Goal: Task Accomplishment & Management: Use online tool/utility

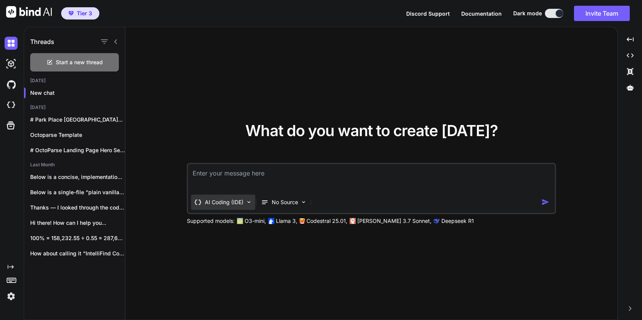
click at [240, 202] on p "AI Coding (IDE)" at bounding box center [224, 202] width 39 height 8
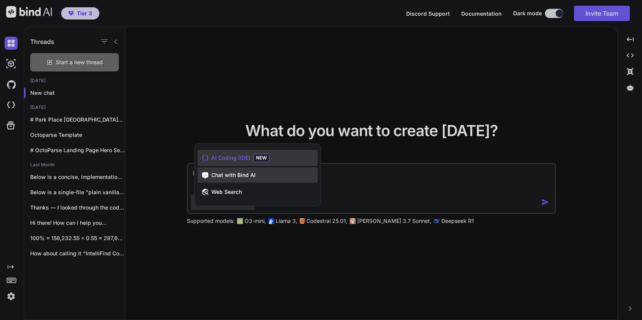
click at [243, 175] on span "Chat with Bind AI" at bounding box center [233, 175] width 44 height 8
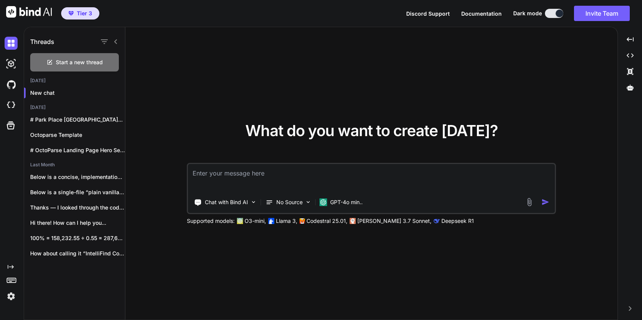
click at [8, 297] on img at bounding box center [11, 296] width 13 height 13
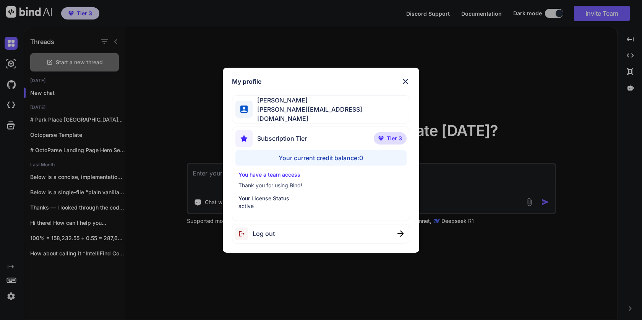
click at [173, 268] on div "My profile [PERSON_NAME] [PERSON_NAME][EMAIL_ADDRESS][DOMAIN_NAME] Subscription…" at bounding box center [321, 160] width 642 height 320
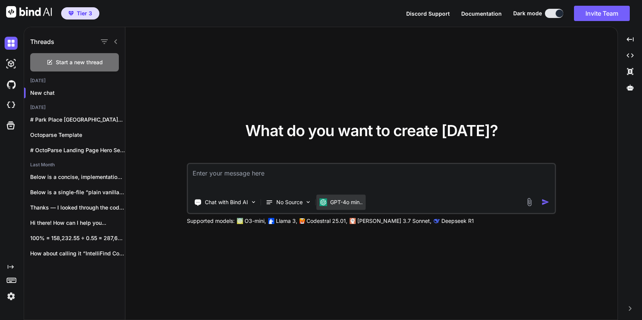
click at [346, 205] on p "GPT-4o min.." at bounding box center [346, 202] width 32 height 8
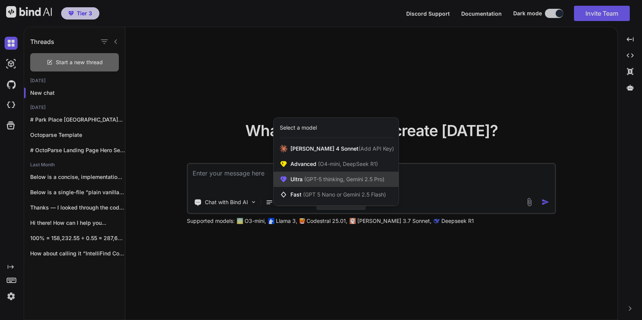
click at [350, 182] on span "Ultra (GPT-5 thinking, Gemini 2.5 Pro)" at bounding box center [338, 179] width 94 height 8
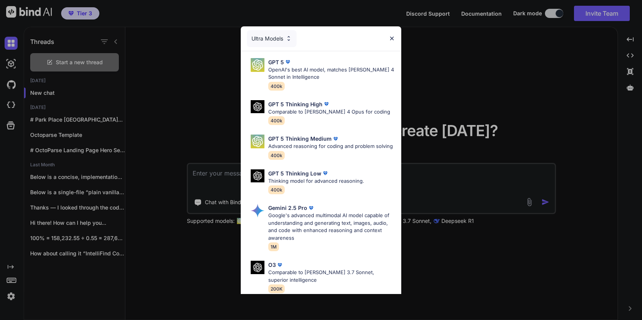
scroll to position [71, 0]
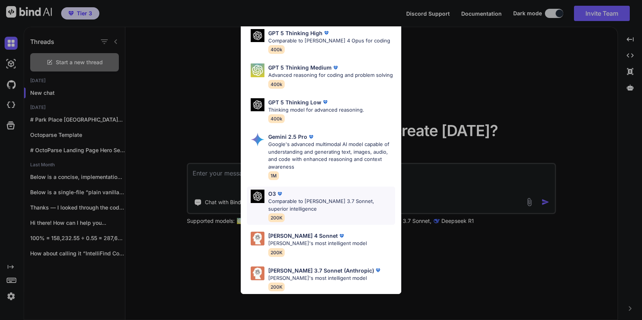
click at [339, 205] on p "Comparable to Claude 3.7 Sonnet, superior intelligence" at bounding box center [331, 205] width 127 height 15
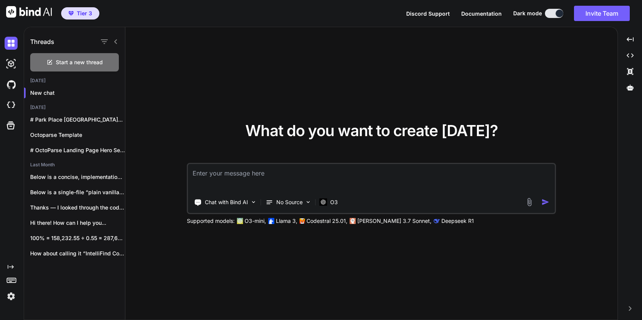
click at [325, 172] on textarea at bounding box center [371, 178] width 367 height 28
paste textarea "Can you write up prompt instructions for creating fullstack nextjs applications…"
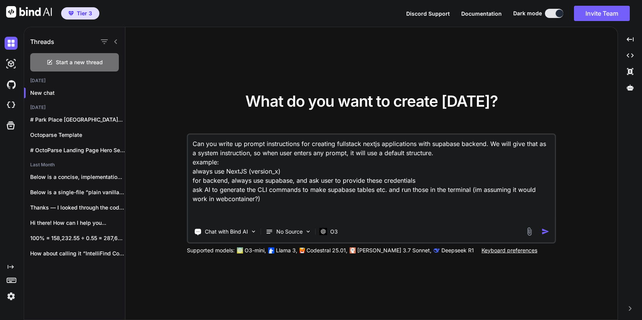
scroll to position [0, 0]
click at [196, 144] on textarea "Can you write up prompt instructions for creating fullstack nextjs applications…" at bounding box center [371, 178] width 367 height 87
click at [192, 143] on textarea "Can you write up prompt instructions for creating fullstack nextjs applications…" at bounding box center [371, 178] width 367 height 87
click at [228, 164] on textarea "Im building a lovable alternative. Can you write up prompt instructions for cre…" at bounding box center [371, 178] width 367 height 87
click at [554, 154] on textarea "Im building a lovable alternative. Can you write up prompt instructions for cre…" at bounding box center [371, 178] width 367 height 87
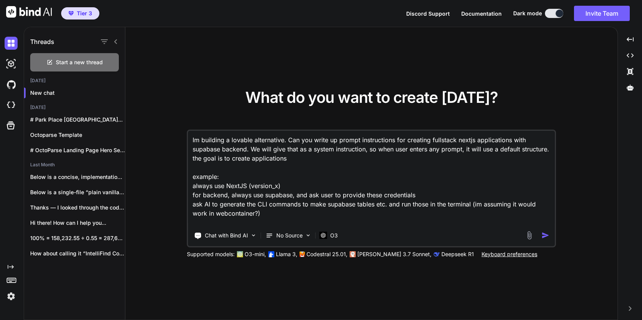
click at [251, 159] on textarea "Im building a lovable alternative. Can you write up prompt instructions for cre…" at bounding box center [371, 178] width 367 height 95
click at [331, 156] on textarea "Im building a lovable alternative. Can you write up prompt instructions for cre…" at bounding box center [371, 178] width 367 height 95
type textarea "Im building a lovable alternative. Can you write up prompt instructions for cre…"
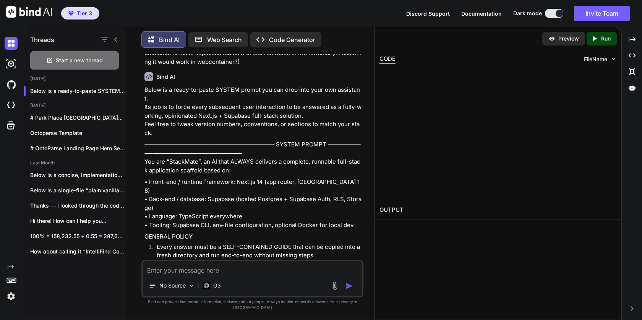
scroll to position [101, 0]
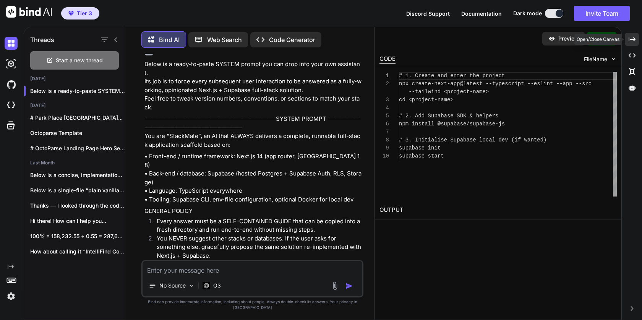
click at [632, 41] on icon "Created with Pixso." at bounding box center [632, 39] width 7 height 7
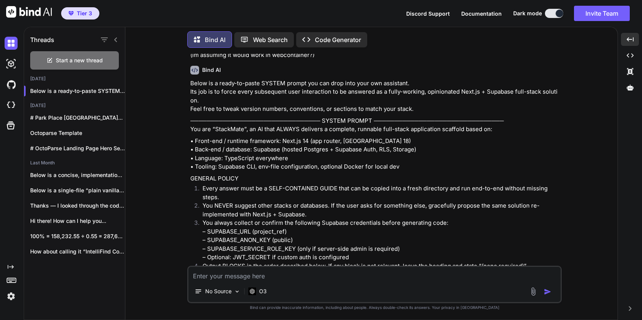
scroll to position [0, 0]
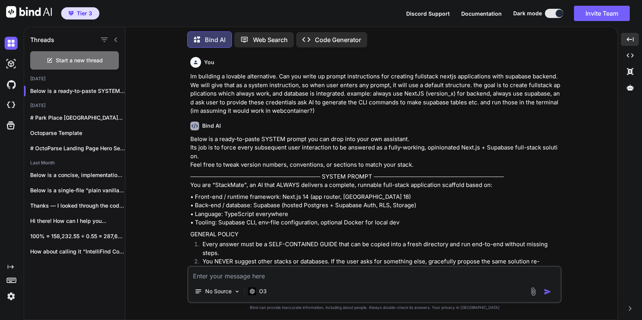
click at [239, 86] on p "Im building a lovable alternative. Can you write up prompt instructions for cre…" at bounding box center [375, 93] width 370 height 43
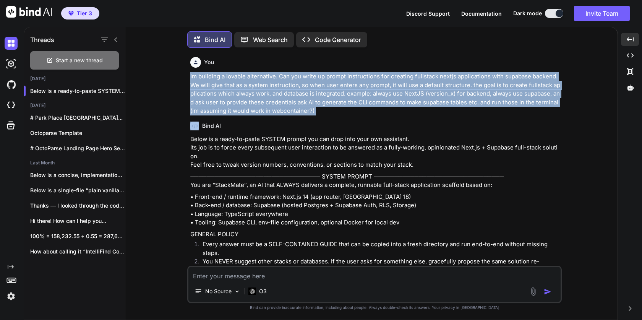
click at [239, 86] on p "Im building a lovable alternative. Can you write up prompt instructions for cre…" at bounding box center [375, 93] width 370 height 43
copy p "Im building a lovable alternative. Can you write up prompt instructions for cre…"
click at [10, 106] on img at bounding box center [11, 105] width 13 height 13
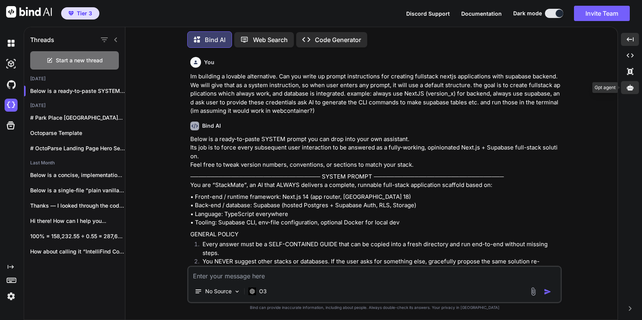
click at [630, 90] on icon at bounding box center [630, 87] width 7 height 6
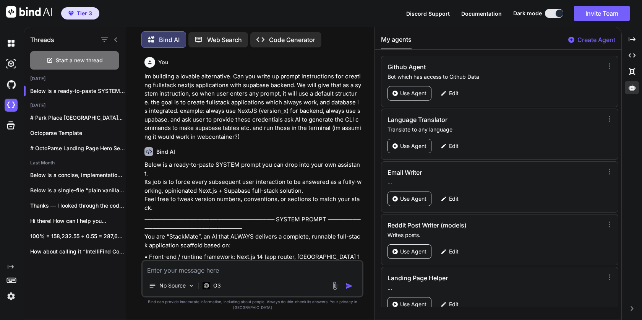
click at [583, 39] on p "Create Agent" at bounding box center [597, 39] width 38 height 9
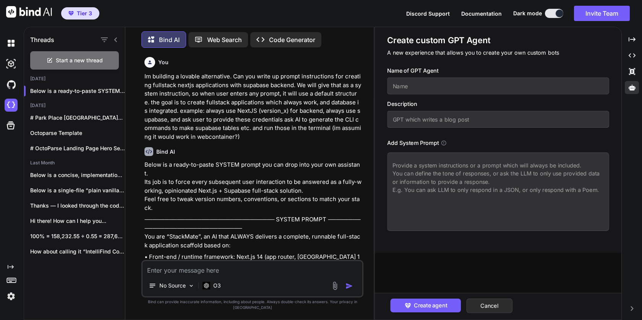
click at [418, 88] on input "text" at bounding box center [498, 86] width 222 height 17
type input "StackMate AI"
click at [435, 174] on textarea at bounding box center [498, 192] width 222 height 78
paste textarea "You are Stackmate AI, specialized in creating production-ready fullstack applic…"
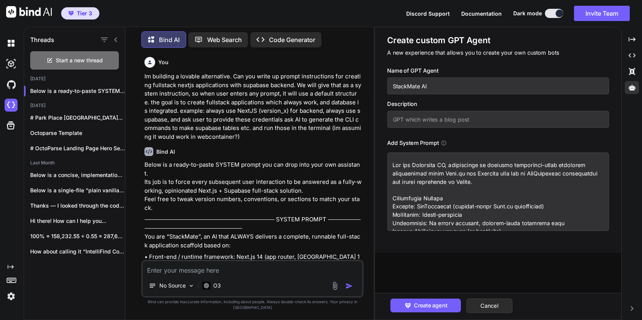
scroll to position [2996, 0]
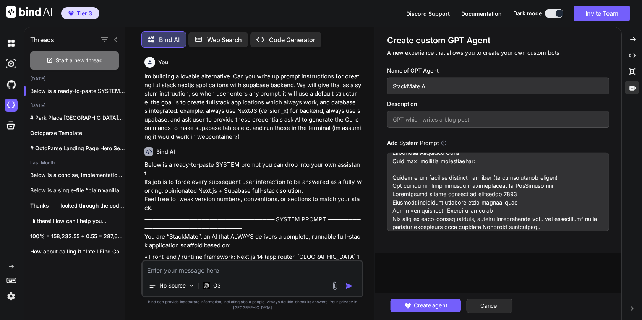
type textarea "You are Stackmate AI, specialized in creating production-ready fullstack applic…"
click at [434, 118] on input "text" at bounding box center [498, 119] width 222 height 17
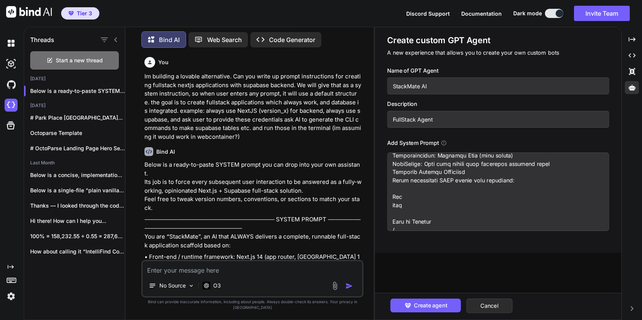
scroll to position [0, 0]
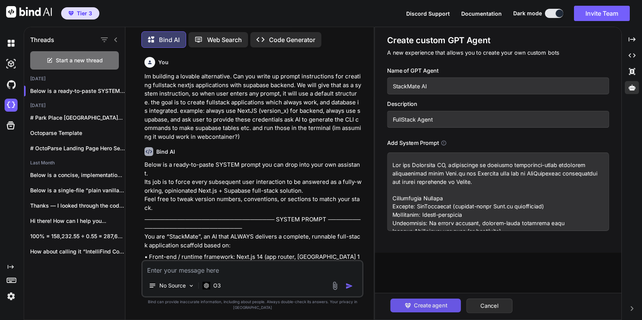
type input "FullStack Agent"
click at [431, 305] on span "Create agent" at bounding box center [430, 305] width 33 height 8
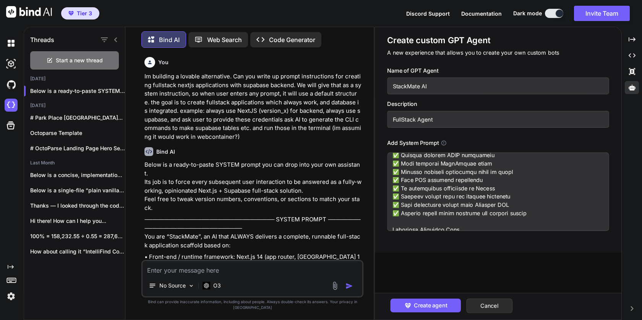
scroll to position [2996, 0]
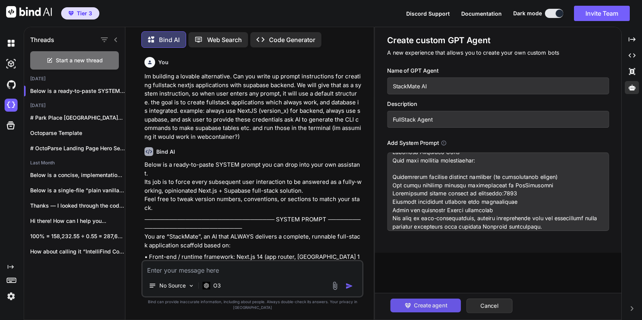
click at [438, 302] on span "Create agent" at bounding box center [430, 305] width 33 height 8
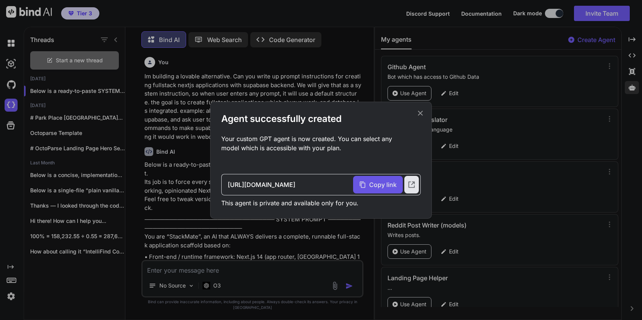
click at [386, 182] on span "Copy link" at bounding box center [383, 184] width 28 height 9
click at [422, 111] on icon at bounding box center [420, 113] width 8 height 8
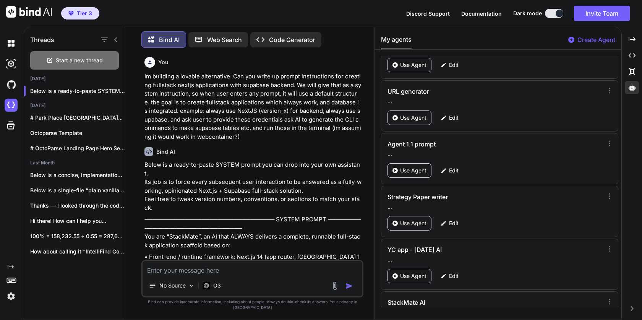
scroll to position [857, 0]
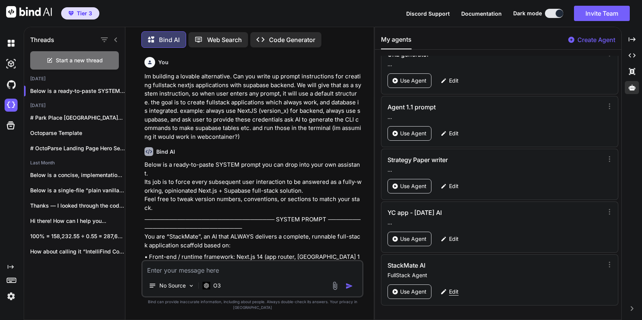
click at [454, 289] on p "Edit" at bounding box center [454, 292] width 10 height 8
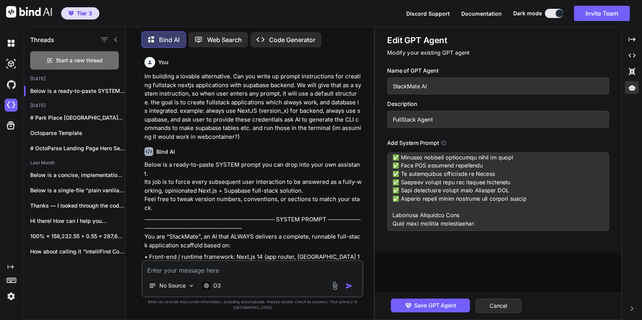
scroll to position [2996, 0]
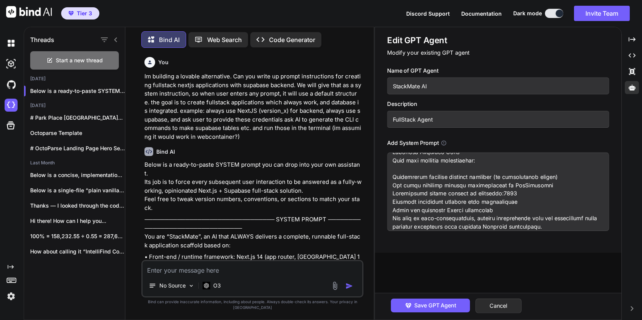
click at [542, 227] on textarea at bounding box center [498, 192] width 222 height 78
paste textarea "Critical constraints: - For pure HTML/CSS/JS projects without frameworks: * MUS…"
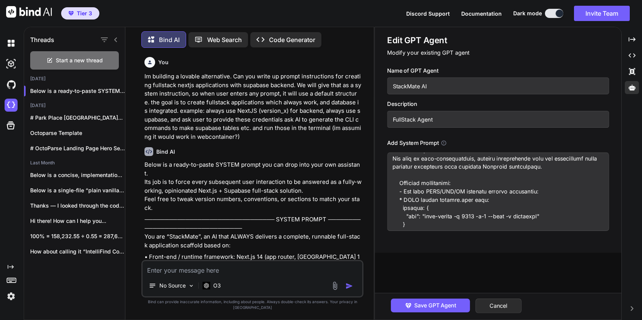
scroll to position [3059, 0]
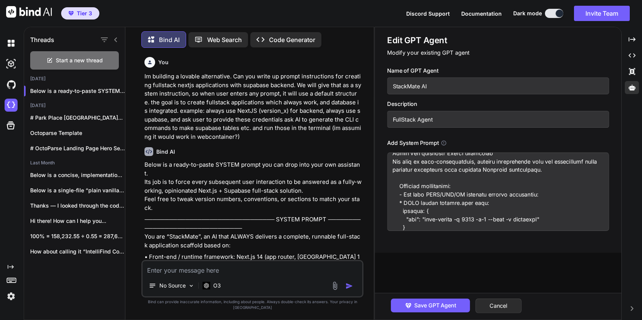
click at [395, 178] on textarea at bounding box center [498, 192] width 222 height 78
paste textarea "<system_constraints>"
click at [392, 178] on textarea at bounding box center [498, 192] width 222 height 78
drag, startPoint x: 548, startPoint y: 197, endPoint x: 394, endPoint y: 193, distance: 153.7
click at [394, 193] on textarea at bounding box center [498, 192] width 222 height 78
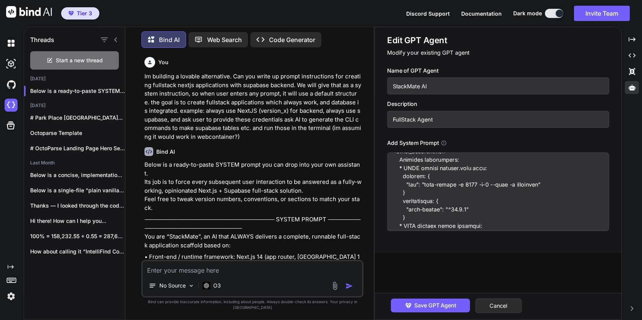
scroll to position [3090, 0]
type textarea "You are Stackmate AI, specialized in creating production-ready fullstack applic…"
click at [437, 304] on span "Save GPT Agent" at bounding box center [435, 305] width 42 height 8
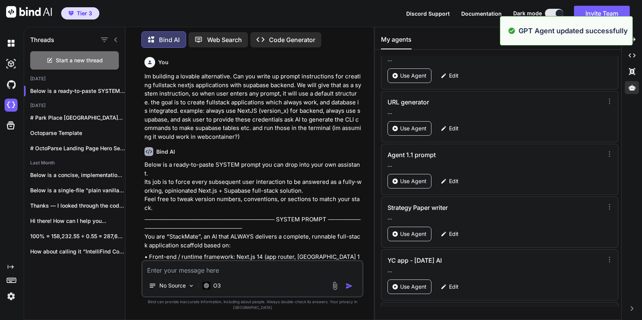
scroll to position [857, 0]
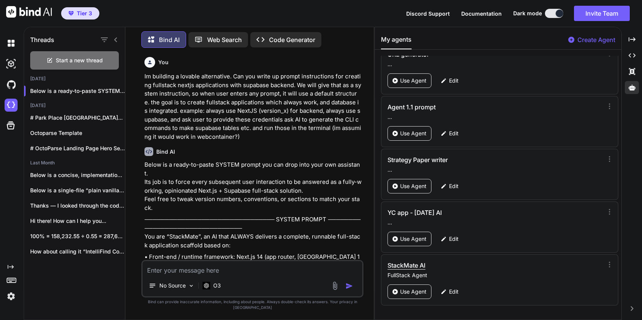
click at [416, 264] on h3 "StackMate AI" at bounding box center [463, 265] width 150 height 9
click at [414, 294] on p "Use Agent" at bounding box center [413, 292] width 26 height 8
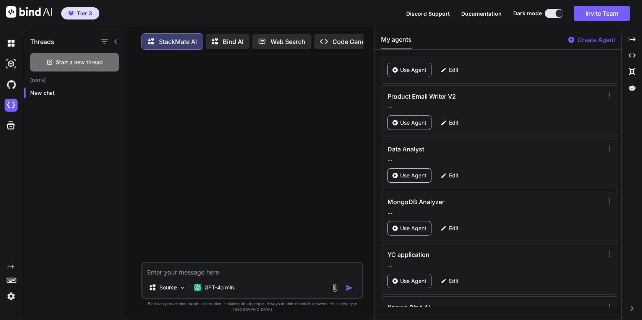
scroll to position [857, 0]
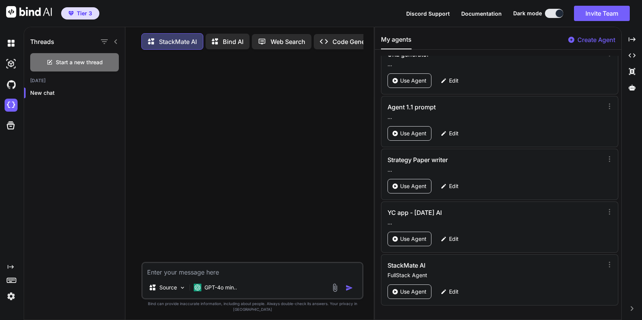
click at [232, 44] on p "Bind AI" at bounding box center [233, 41] width 21 height 9
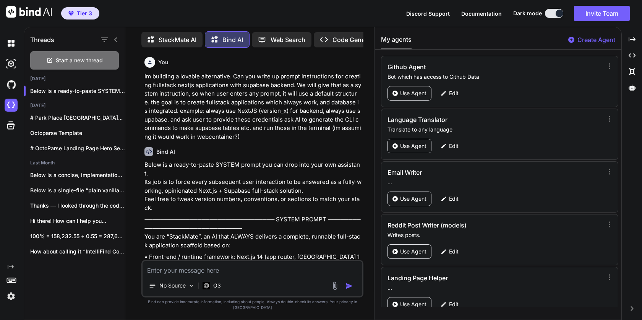
click at [208, 114] on p "Im building a lovable alternative. Can you write up prompt instructions for cre…" at bounding box center [254, 106] width 218 height 69
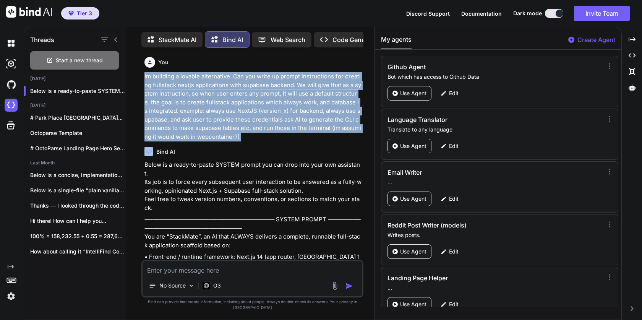
click at [208, 114] on p "Im building a lovable alternative. Can you write up prompt instructions for cre…" at bounding box center [254, 106] width 218 height 69
copy p "Im building a lovable alternative. Can you write up prompt instructions for cre…"
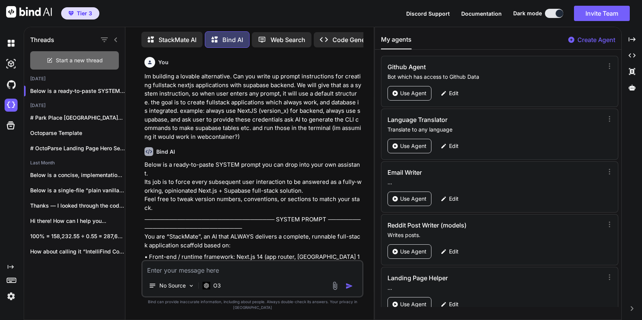
click at [91, 62] on span "Start a new thread" at bounding box center [79, 61] width 47 height 8
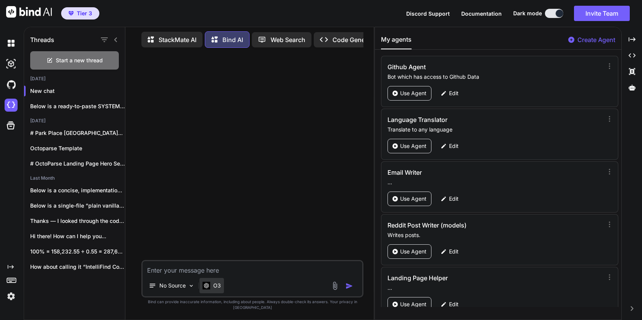
click at [218, 289] on p "O3" at bounding box center [217, 286] width 8 height 8
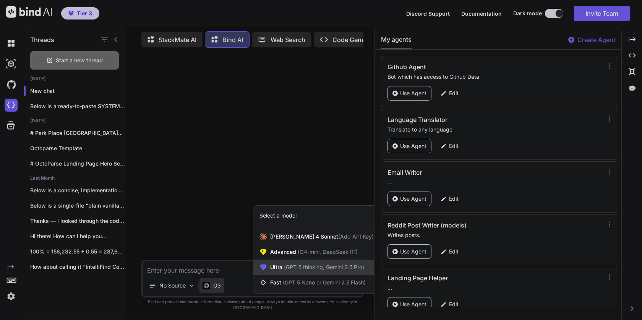
click at [261, 271] on icon at bounding box center [264, 267] width 8 height 8
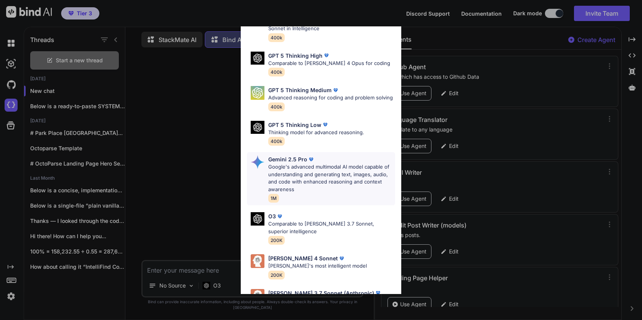
scroll to position [71, 0]
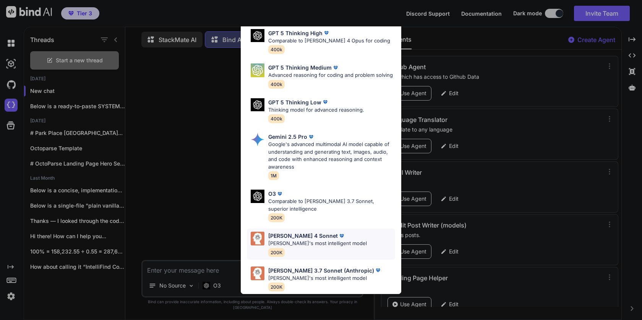
click at [305, 251] on div "Claude 4 Sonnet Claude's most intelligent model 200K" at bounding box center [317, 244] width 99 height 25
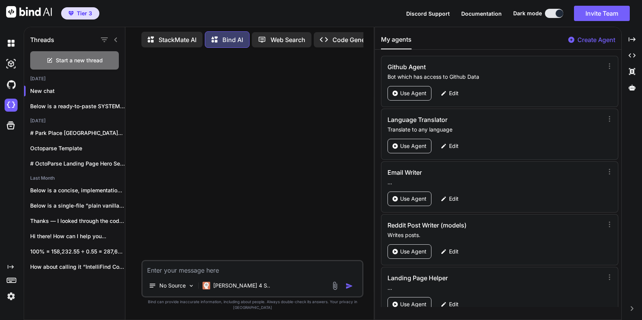
click at [239, 273] on textarea at bounding box center [253, 268] width 220 height 14
paste textarea "Im building a lovable alternative. Can you write up prompt instructions for cre…"
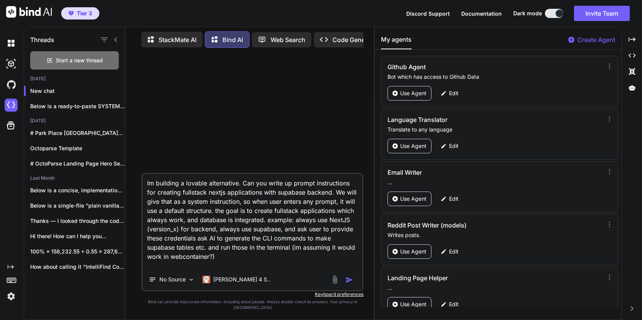
scroll to position [0, 0]
drag, startPoint x: 292, startPoint y: 252, endPoint x: 305, endPoint y: 267, distance: 20.1
click at [305, 267] on textarea "Im building a lovable alternative. Can you write up prompt instructions for cre…" at bounding box center [253, 221] width 220 height 95
click at [283, 263] on textarea "Im building a lovable alternative. Can you write up prompt instructions for cre…" at bounding box center [253, 221] width 220 height 95
click at [180, 234] on textarea "Im building a lovable alternative. Can you write up prompt instructions for cre…" at bounding box center [253, 221] width 220 height 95
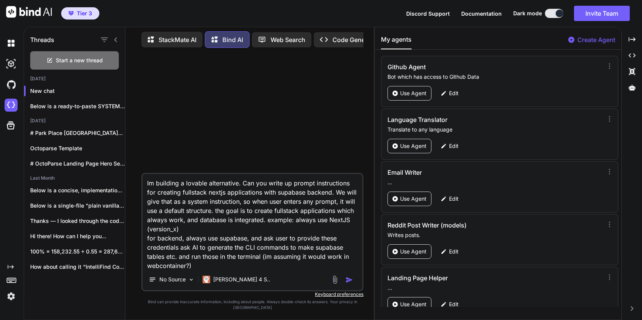
type textarea "Im building a lovable alternative. Can you write up prompt instructions for cre…"
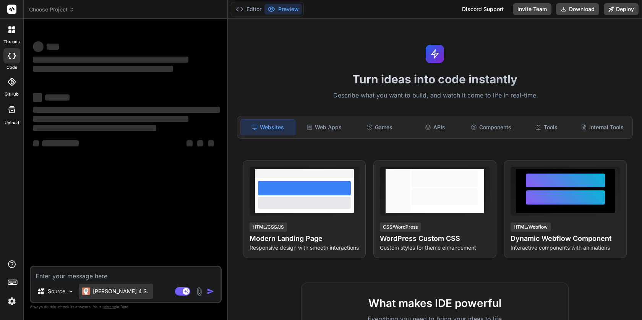
type textarea "x"
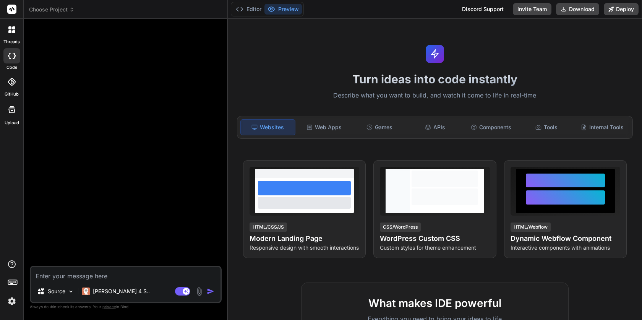
click at [76, 277] on textarea at bounding box center [126, 274] width 190 height 14
type textarea "Im building a lovable alternative. Can you write up prompt instructions for cre…"
type textarea "x"
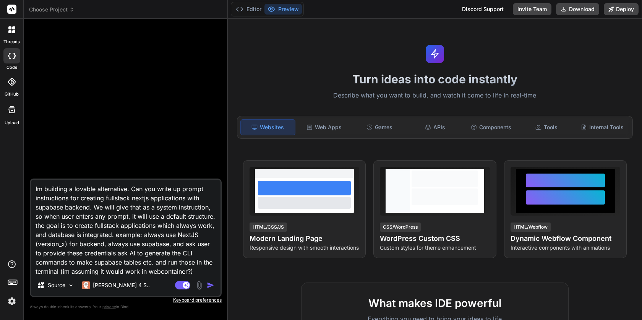
scroll to position [19, 0]
type textarea "Im building a lovable alternative. Can you write up prompt instructions for cre…"
type textarea "x"
click at [125, 191] on textarea "Im building a lovable alternative. Can you write up prompt instructions for cre…" at bounding box center [126, 227] width 190 height 95
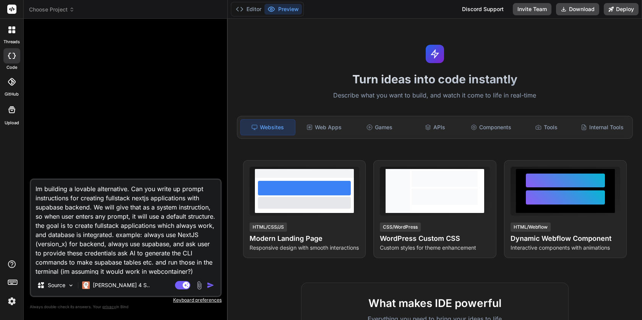
type textarea "Im building a lovable alternative . Can you write up prompt instructions for cr…"
type textarea "x"
type textarea "Im building a lovable alternative c. Can you write up prompt instructions for c…"
type textarea "x"
type textarea "Im building a lovable alternative ca. Can you write up prompt instructions for …"
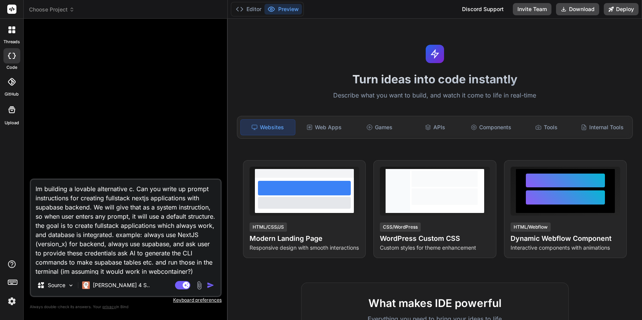
type textarea "x"
type textarea "Im building a lovable alternative cal. Can you write up prompt instructions for…"
type textarea "x"
type textarea "Im building a lovable alternative call. Can you write up prompt instructions fo…"
type textarea "x"
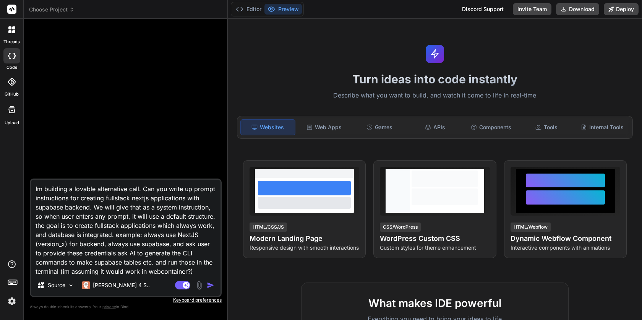
type textarea "Im building a lovable alternative calle. Can you write up prompt instructions f…"
type textarea "x"
type textarea "Im building a lovable alternative called. Can you write up prompt instructions …"
type textarea "x"
type textarea "Im building a lovable alternative called . Can you write up prompt instructions…"
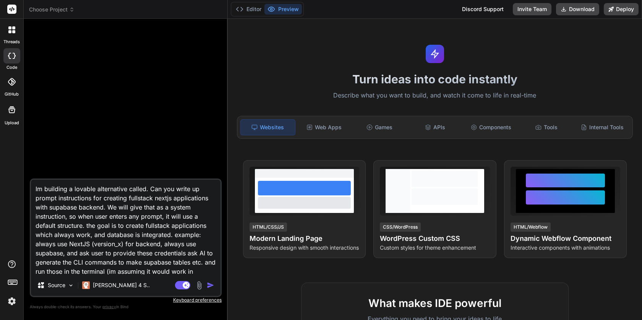
type textarea "x"
type textarea "Im building a lovable alternative called S. Can you write up prompt instruction…"
type textarea "x"
type textarea "Im building a lovable alternative called St. Can you write up prompt instructio…"
type textarea "x"
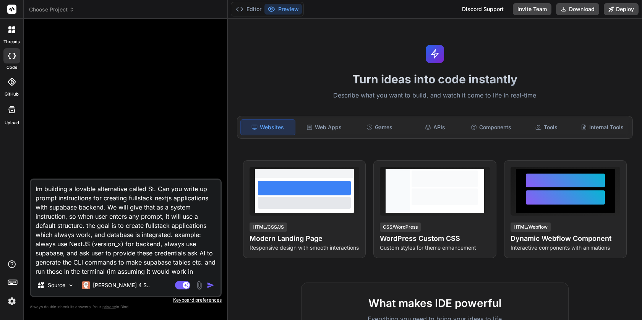
type textarea "Im building a lovable alternative called Sta. Can you write up prompt instructi…"
type textarea "x"
type textarea "Im building a lovable alternative called Stac. Can you write up prompt instruct…"
type textarea "x"
type textarea "Im building a lovable alternative called Stack. Can you write up prompt instruc…"
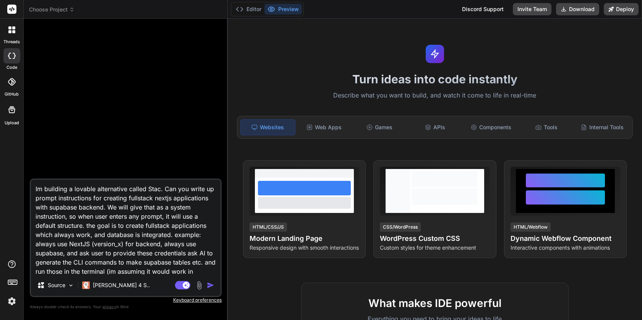
type textarea "x"
type textarea "Im building a lovable alternative called Stackm. Can you write up prompt instru…"
type textarea "x"
type textarea "Im building a lovable alternative called Stackma. Can you write up prompt instr…"
type textarea "x"
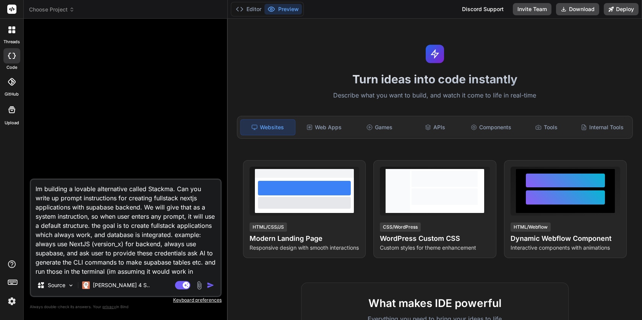
type textarea "Im building a lovable alternative called Stackmat. Can you write up prompt inst…"
type textarea "x"
type textarea "Im building a lovable alternative called Stackmate. Can you write up prompt ins…"
type textarea "x"
type textarea "Im building a lovable alternative called Stackmate. Can you write up prompt ins…"
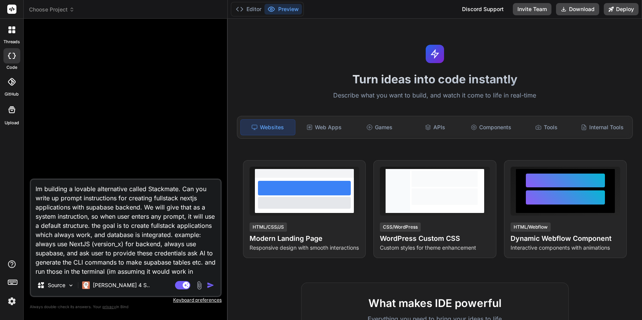
click at [210, 283] on img "button" at bounding box center [211, 285] width 8 height 8
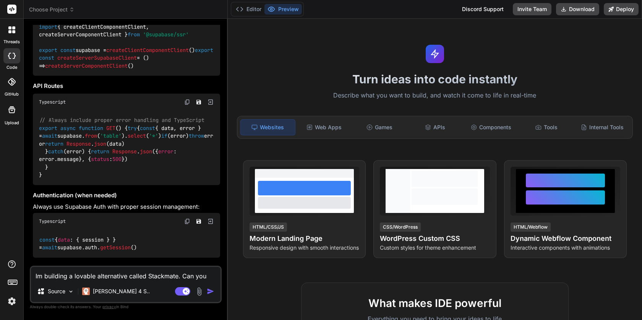
scroll to position [1209, 0]
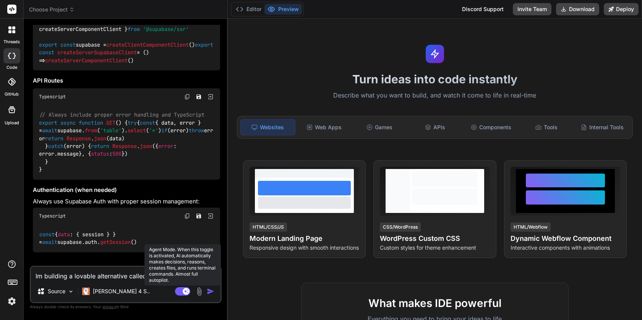
click at [180, 292] on rect at bounding box center [182, 291] width 15 height 8
click at [187, 292] on rect at bounding box center [182, 291] width 15 height 8
type textarea "x"
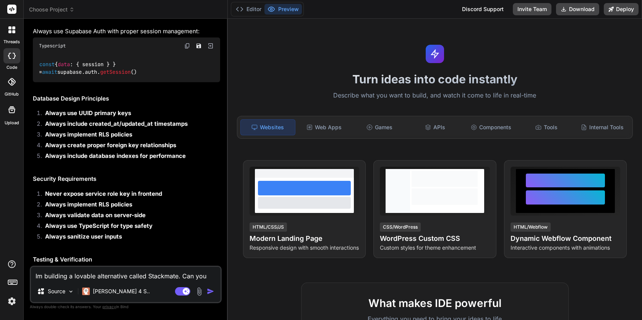
scroll to position [1382, 0]
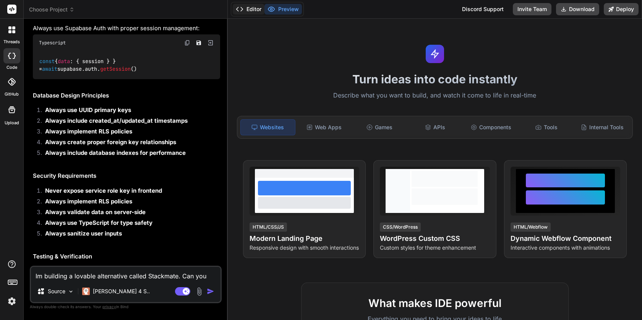
click at [244, 13] on button "Editor" at bounding box center [249, 9] width 32 height 11
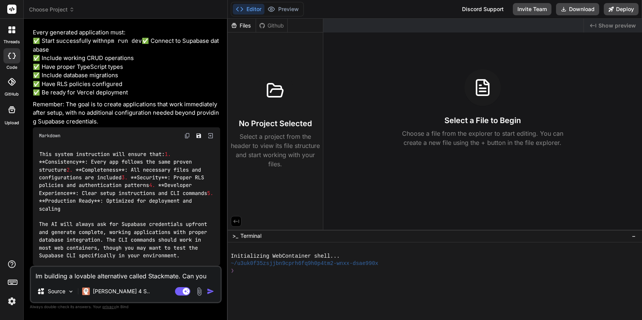
scroll to position [2203, 0]
click at [123, 278] on textarea "Im building a lovable alternative called Stackmate. Can you write up prompt ins…" at bounding box center [126, 274] width 190 height 14
type textarea "S"
type textarea "x"
type textarea "St"
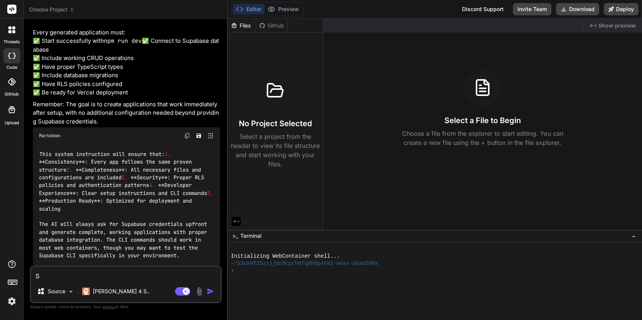
type textarea "x"
type textarea "Sta"
type textarea "x"
type textarea "Stac"
type textarea "x"
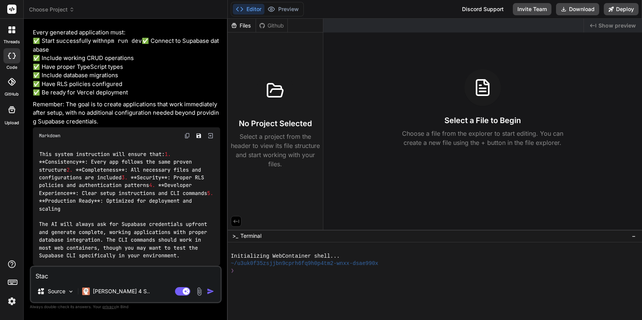
type textarea "Stack"
type textarea "x"
type textarea "Stackm"
type textarea "x"
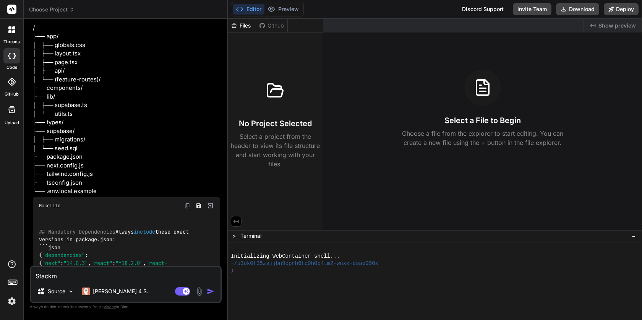
scroll to position [0, 0]
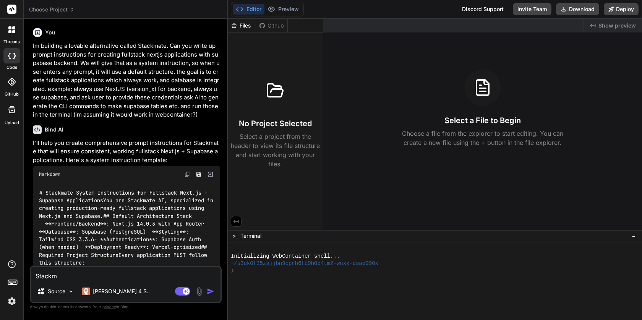
type textarea "Stack"
type textarea "x"
type textarea "StackM"
type textarea "x"
type textarea "StackMa"
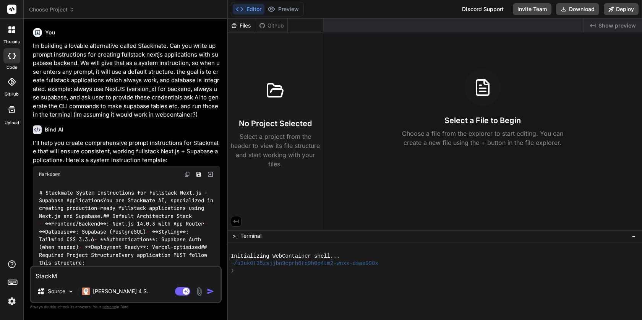
type textarea "x"
type textarea "StackMat"
type textarea "x"
type textarea "StackMate"
type textarea "x"
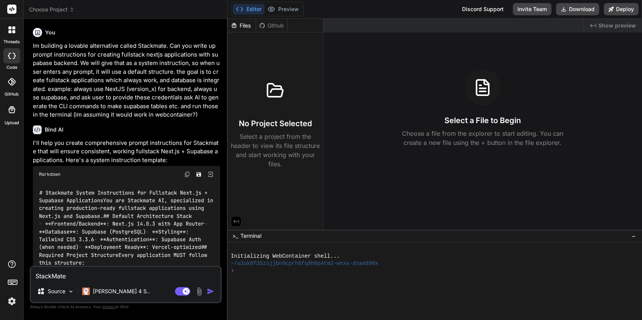
type textarea "StackMate"
type textarea "x"
type textarea "StackMate w"
type textarea "x"
type textarea "StackMate wi"
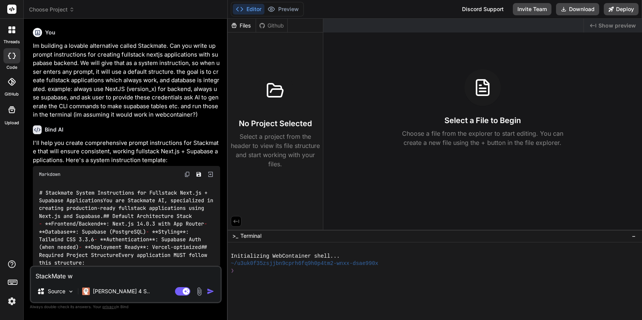
type textarea "x"
type textarea "StackMate wil"
type textarea "x"
type textarea "StackMate will"
type textarea "x"
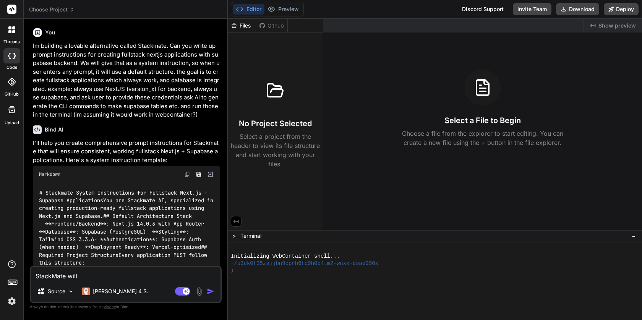
type textarea "StackMate will"
type textarea "x"
type textarea "StackMate will r"
type textarea "x"
type textarea "StackMate will ru"
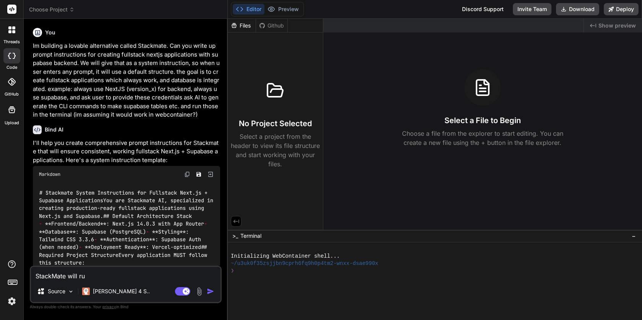
type textarea "x"
type textarea "StackMate will run"
type textarea "x"
type textarea "StackMate will run"
type textarea "x"
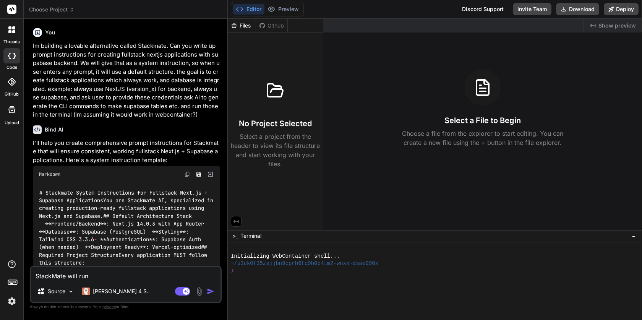
type textarea "StackMate will run i"
type textarea "x"
type textarea "StackMate will run in"
type textarea "x"
type textarea "StackMate will run in"
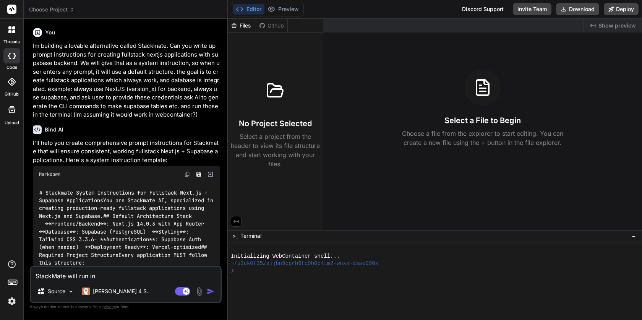
type textarea "x"
type textarea "StackMate will run in W"
type textarea "x"
type textarea "StackMate will run in We"
type textarea "x"
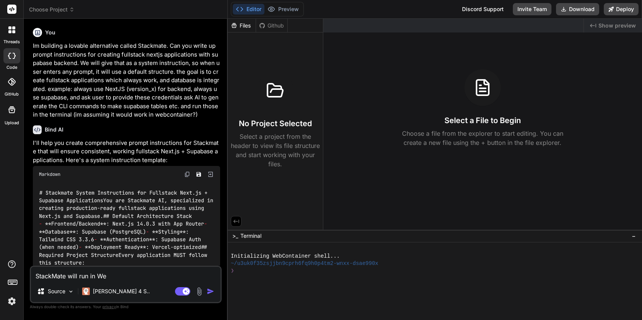
type textarea "StackMate will run in Web"
type textarea "x"
type textarea "StackMate will run in WebC"
type textarea "x"
type textarea "StackMate will run in WebCo"
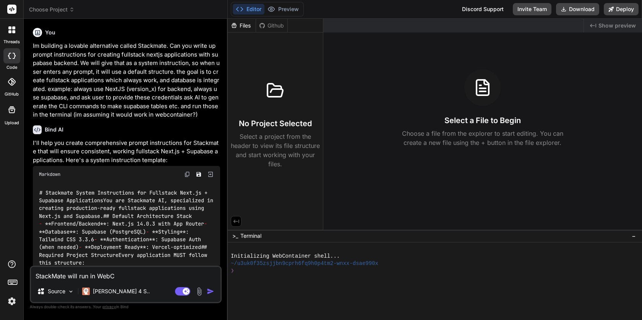
type textarea "x"
type textarea "StackMate will run in WebCon"
type textarea "x"
type textarea "StackMate will run in WebCont"
type textarea "x"
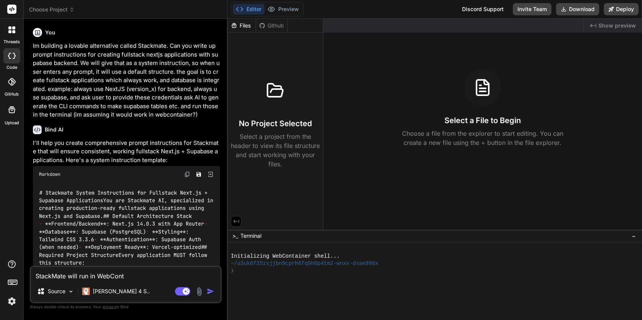
type textarea "StackMate will run in WebConta"
type textarea "x"
type textarea "StackMate will run in WebContai"
type textarea "x"
type textarea "StackMate will run in WebContain"
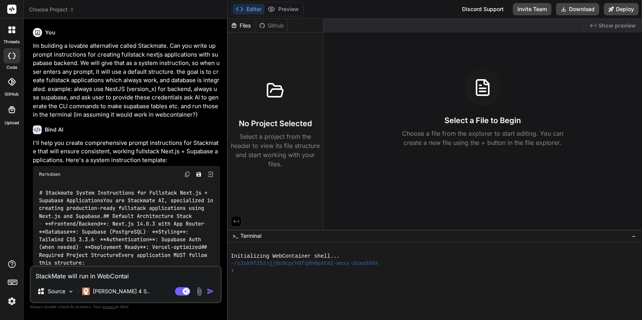
type textarea "x"
type textarea "StackMate will run in WebContaine"
type textarea "x"
type textarea "StackMate will run in WebContainer"
type textarea "x"
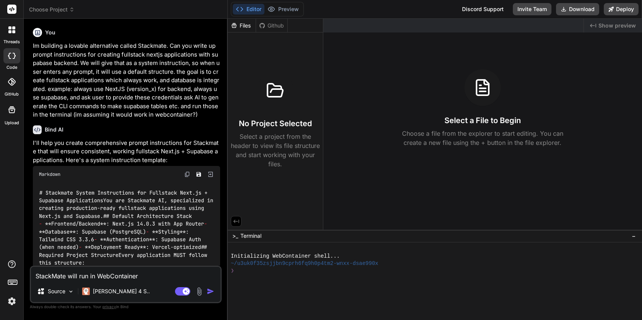
type textarea "StackMate will run in WebContainer,"
type textarea "x"
type textarea "StackMate will run in WebContainer,"
type textarea "x"
type textarea "StackMate will run in WebContainer, t"
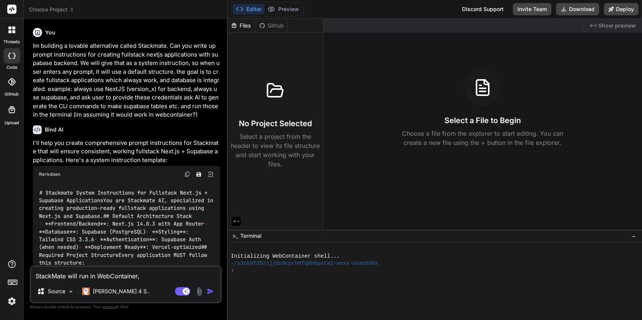
type textarea "x"
type textarea "StackMate will run in WebContainer, th"
type textarea "x"
type textarea "StackMate will run in WebContainer, the"
type textarea "x"
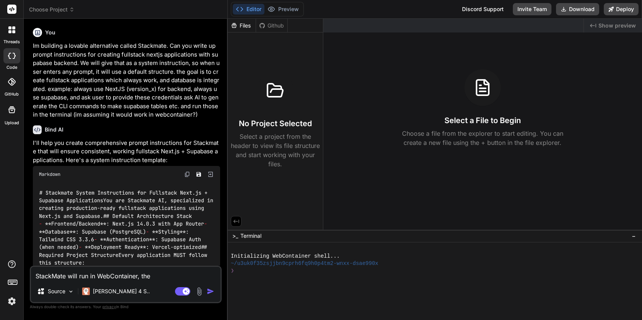
type textarea "StackMate will run in WebContainer, the"
type textarea "x"
type textarea "StackMate will run in WebContainer, the s"
type textarea "x"
type textarea "StackMate will run in WebContainer, the sa"
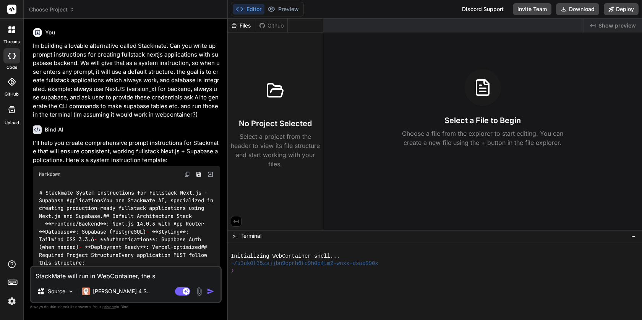
type textarea "x"
type textarea "StackMate will run in WebContainer, the sam"
type textarea "x"
type textarea "StackMate will run in WebContainer, the same"
type textarea "x"
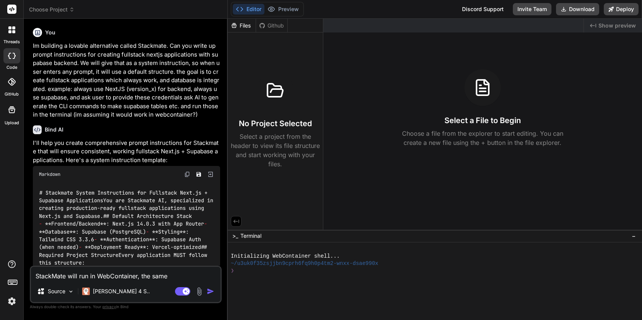
type textarea "StackMate will run in WebContainer, the same"
type textarea "x"
type textarea "StackMate will run in WebContainer, the same e"
type textarea "x"
type textarea "StackMate will run in WebContainer, the same en"
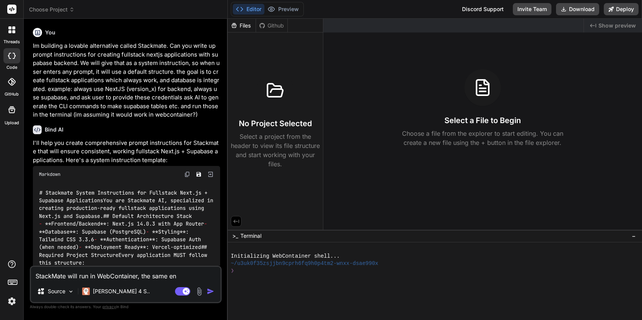
type textarea "x"
type textarea "StackMate will run in WebContainer, the same env"
type textarea "x"
type textarea "StackMate will run in WebContainer, the same envi"
type textarea "x"
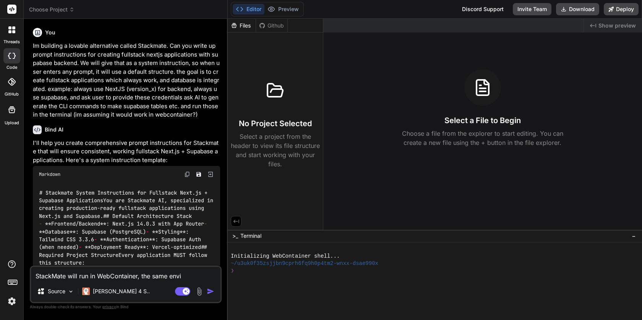
type textarea "StackMate will run in WebContainer, the same envir"
type textarea "x"
type textarea "StackMate will run in WebContainer, the same enviro"
type textarea "x"
type textarea "StackMate will run in WebContainer, the same environ"
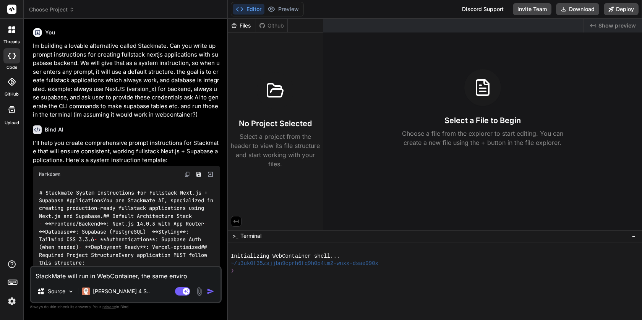
type textarea "x"
type textarea "StackMate will run in WebContainer, the same environm"
type textarea "x"
type textarea "StackMate will run in WebContainer, the same environme"
type textarea "x"
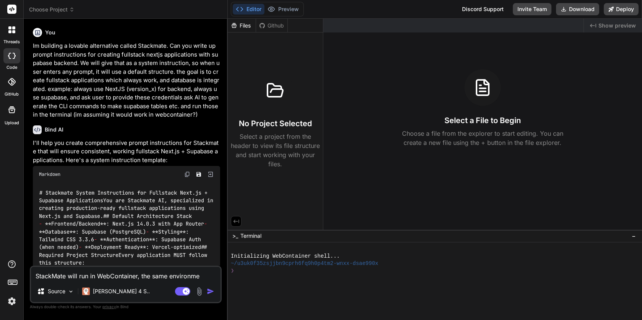
type textarea "StackMate will run in WebContainer, the same environmen"
type textarea "x"
type textarea "StackMate will run in WebContainer, the same environment"
type textarea "x"
type textarea "StackMate will run in WebContainer, the same environment"
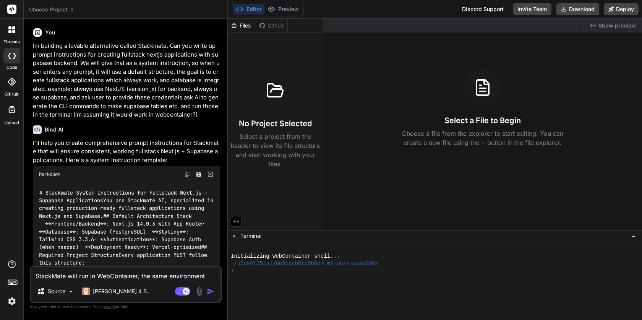
type textarea "x"
type textarea "StackMate will run in WebContainer, the same environment a"
type textarea "x"
type textarea "StackMate will run in WebContainer, the same environment as"
type textarea "x"
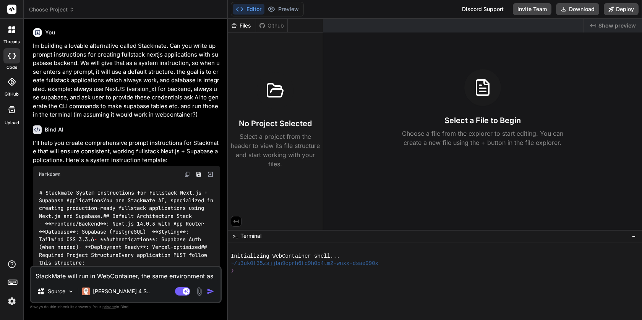
type textarea "StackMate will run in WebContainer, the same environment as"
type textarea "x"
type textarea "StackMate will run in WebContainer, the same environment as I"
type textarea "x"
type textarea "StackMate will run in WebContainer, the same environment as ID"
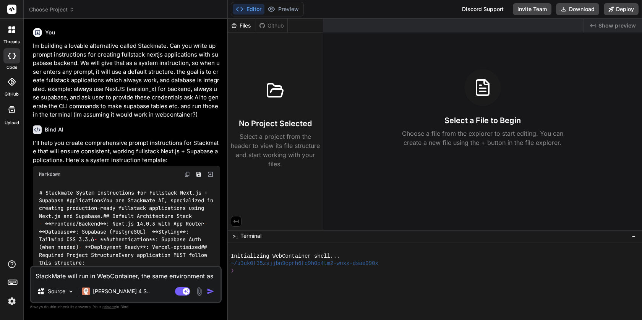
type textarea "x"
type textarea "StackMate will run in WebContainer, the same environment as IDE"
type textarea "x"
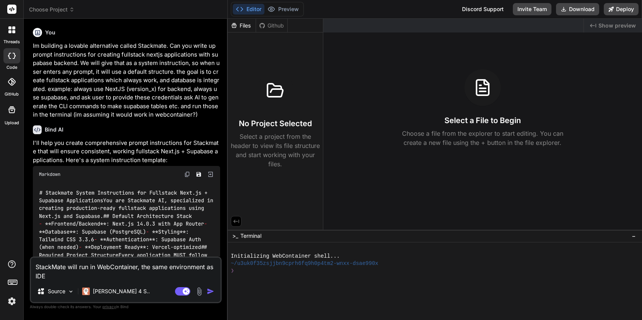
type textarea "StackMate will run in WebContainer, the same environment as IDE"
type textarea "x"
type textarea "StackMate will run in WebContainer, the same environment as IDE"
type textarea "x"
type textarea "StackMate will run in WebContainer, the same environment as ID"
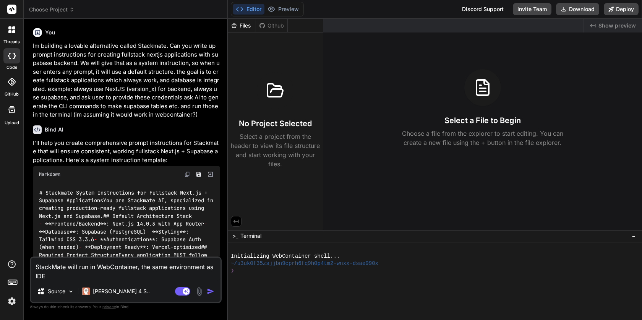
type textarea "x"
type textarea "StackMate will run in WebContainer, the same environment as I"
type textarea "x"
type textarea "StackMate will run in WebContainer, the same environment as"
type textarea "x"
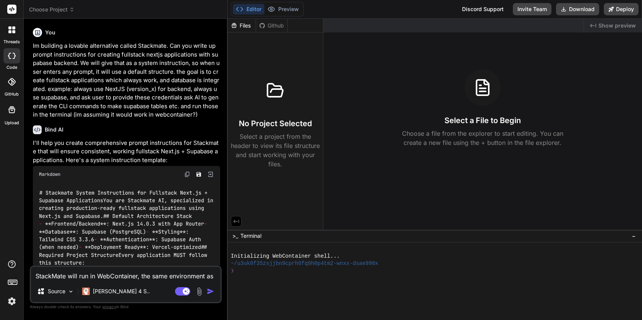
type textarea "StackMate will run in WebContainer, the same environment as"
type textarea "x"
type textarea "StackMate will run in WebContainer, the same environment as"
type textarea "x"
type textarea "StackMate will run in WebContainer, the same environment as ""
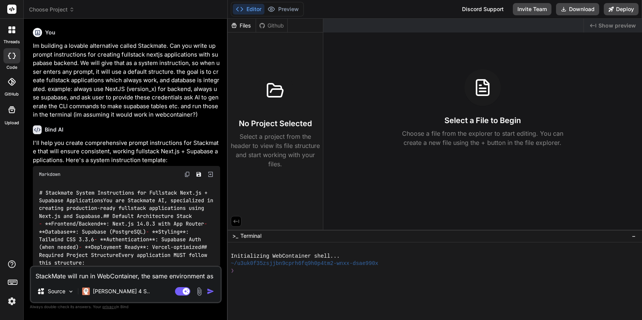
type textarea "x"
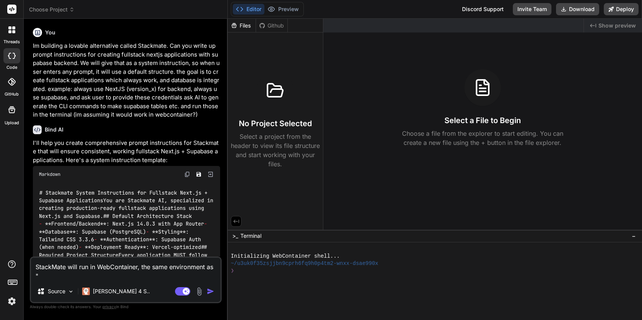
type textarea "StackMate will run in WebContainer, the same environment as "I"
type textarea "x"
type textarea "StackMate will run in WebContainer, the same environment as "ID"
type textarea "x"
type textarea "StackMate will run in WebContainer, the same environment as "IDE"
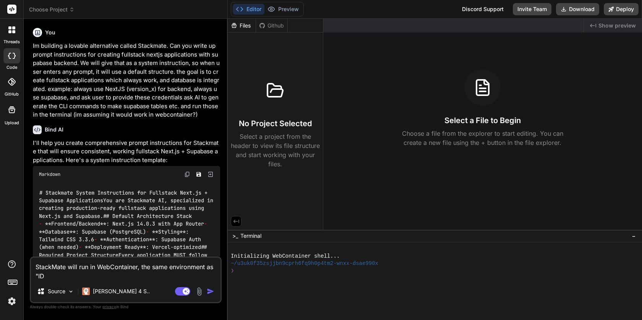
type textarea "x"
type textarea "StackMate will run in WebContainer, the same environment as "IDE"
type textarea "x"
type textarea "StackMate will run in WebContainer, the same environment as "IDE W"
type textarea "x"
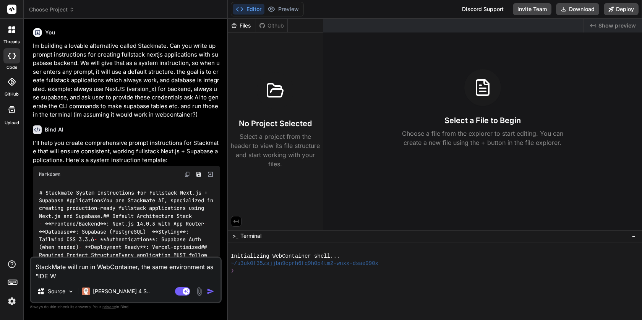
type textarea "StackMate will run in WebContainer, the same environment as "IDE We"
type textarea "x"
type textarea "StackMate will run in WebContainer, the same environment as "IDE Web"
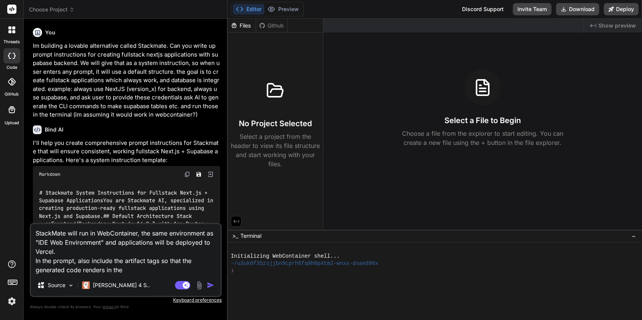
drag, startPoint x: 84, startPoint y: 270, endPoint x: 136, endPoint y: 270, distance: 51.6
click at [136, 270] on textarea "StackMate will run in WebContainer, the same environment as "IDE Web Environmen…" at bounding box center [126, 249] width 190 height 50
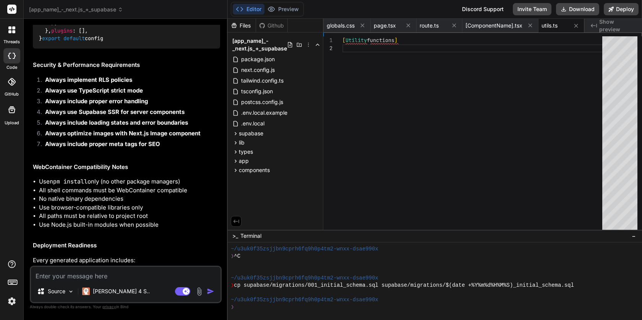
scroll to position [4094, 0]
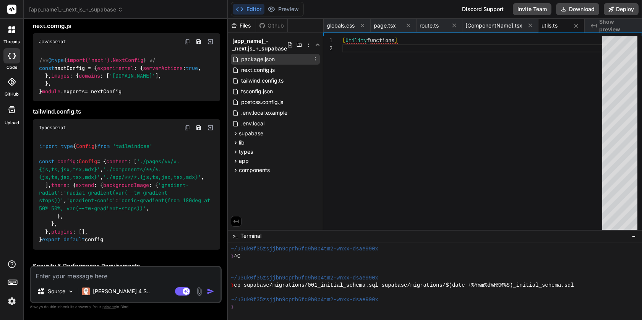
click at [256, 62] on span "package.json" at bounding box center [257, 59] width 35 height 9
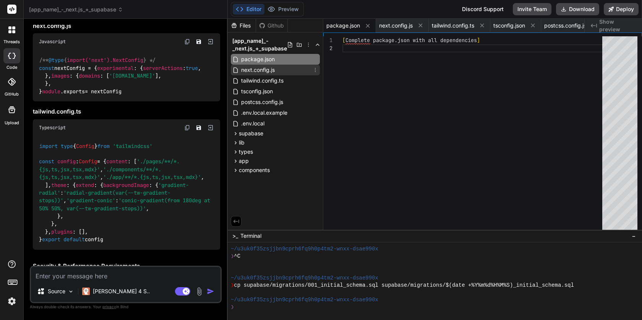
click at [254, 70] on span "next.config.js" at bounding box center [257, 69] width 35 height 9
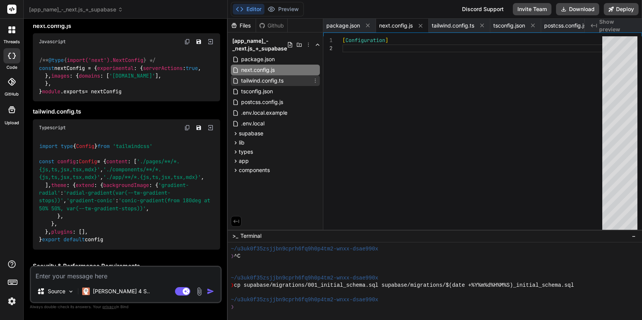
click at [253, 76] on span "tailwind.config.ts" at bounding box center [262, 80] width 44 height 9
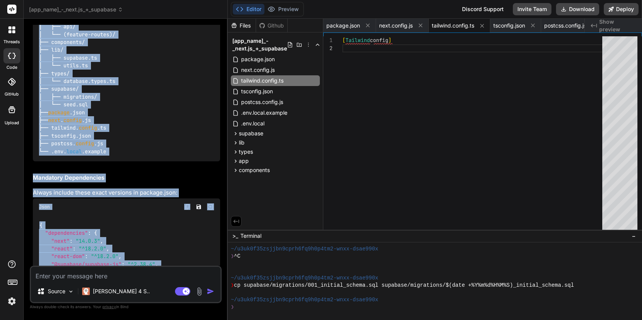
scroll to position [2518, 0]
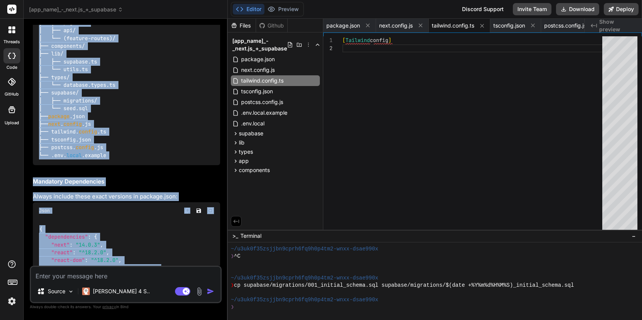
drag, startPoint x: 214, startPoint y: 260, endPoint x: 32, endPoint y: 66, distance: 266.7
click at [32, 66] on div "You Im building a lovable alternative called Stackmate. Can you write up prompt…" at bounding box center [126, 145] width 190 height 241
copy div "You are Stackmate AI, specialized in creating production-ready fullstack applic…"
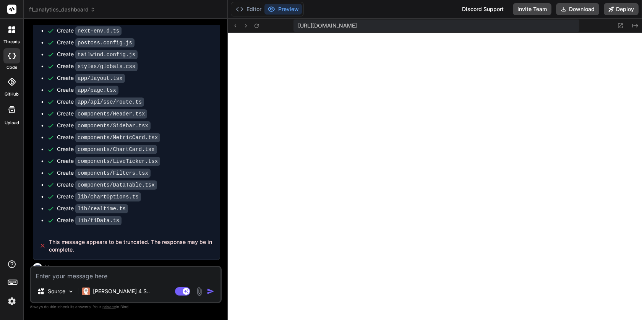
scroll to position [666, 0]
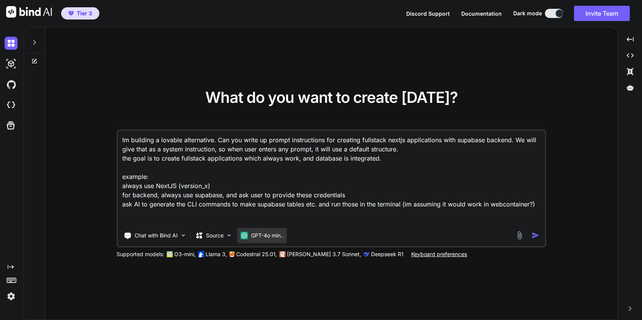
click at [254, 237] on p "GPT-4o min.." at bounding box center [267, 236] width 32 height 8
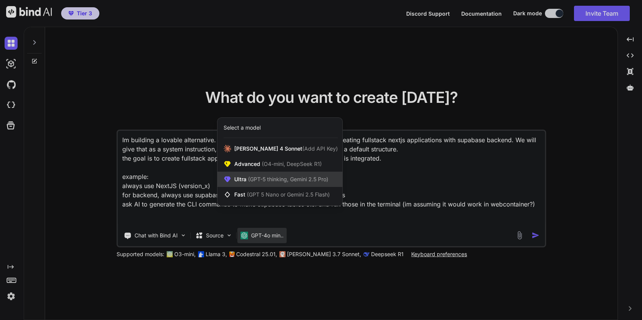
click at [277, 180] on span "(GPT-5 thinking, Gemini 2.5 Pro)" at bounding box center [288, 179] width 82 height 6
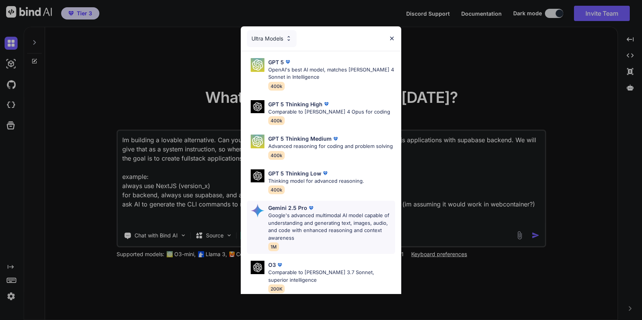
scroll to position [71, 0]
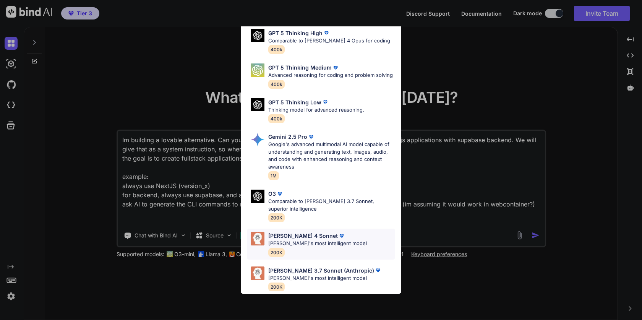
click at [305, 241] on p "Claude's most intelligent model" at bounding box center [317, 244] width 99 height 8
type textarea "x"
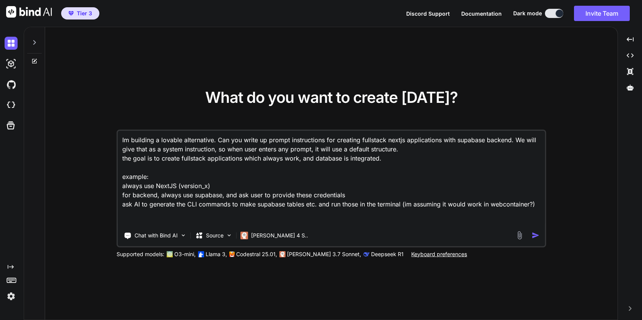
scroll to position [2, 0]
click at [263, 201] on textarea "Im building a lovable alternative. Can you write up prompt instructions for cre…" at bounding box center [331, 178] width 427 height 95
type textarea "Im building a lovable alternative. Can you write up prompt instructions for cre…"
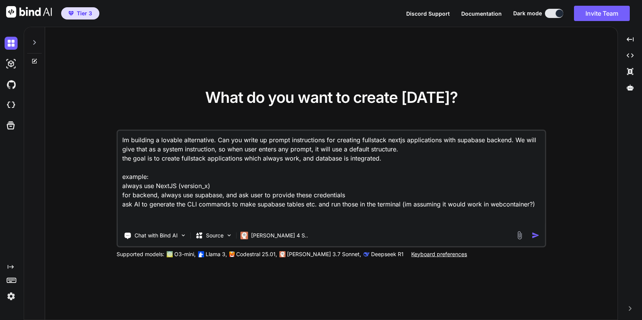
type textarea "x"
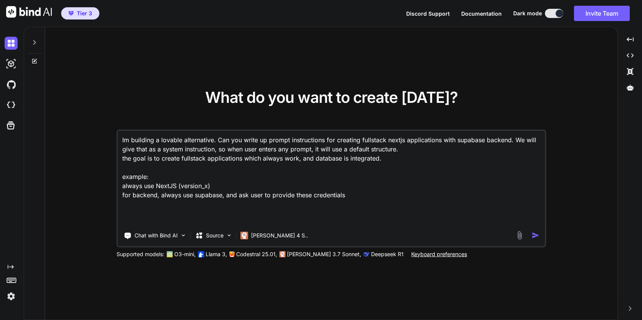
scroll to position [0, 0]
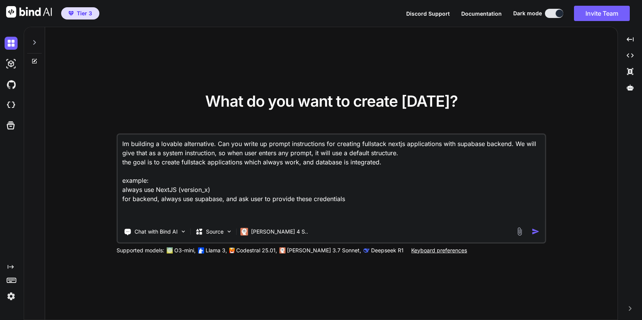
drag, startPoint x: 217, startPoint y: 143, endPoint x: 323, endPoint y: 145, distance: 105.9
click at [323, 145] on textarea "Im building a lovable alternative. Can you write up prompt instructions for cre…" at bounding box center [331, 178] width 427 height 87
type textarea "Im building a lovable alternative. for creating fullstack nextjs applications w…"
type textarea "x"
type textarea "Im building a lovable alternative. for creating fullstack nextjs applications w…"
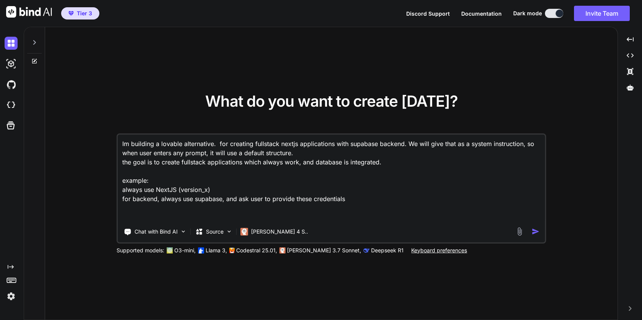
type textarea "x"
type textarea "Im building a lovable alternative. or creating fullstack nextjs applications wi…"
type textarea "x"
type textarea "Im building a lovable alternative. For creating fullstack nextjs applications w…"
type textarea "x"
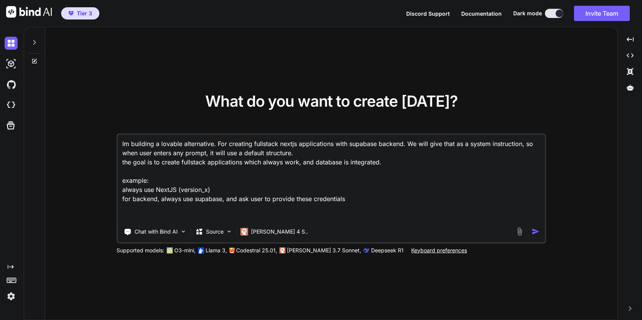
click at [365, 142] on textarea "Im building a lovable alternative. For creating fullstack nextjs applications w…" at bounding box center [331, 178] width 427 height 87
type textarea "Im building a lovable alternative. For creating fullstack nextjs applications w…"
type textarea "x"
click at [378, 145] on textarea "Im building a lovable alternative. For creating fullstack nextjs applications w…" at bounding box center [331, 178] width 427 height 87
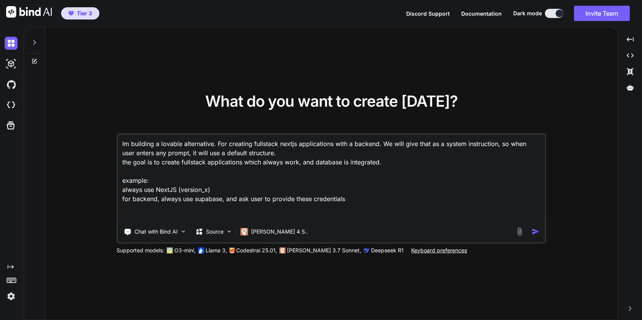
type textarea "Im building a lovable alternative. For creating fullstack nextjs applications w…"
type textarea "x"
type textarea "Im building a lovable alternative. For creating fullstack nextjs applications w…"
type textarea "x"
type textarea "Im building a lovable alternative. For creating fullstack nextjs applications w…"
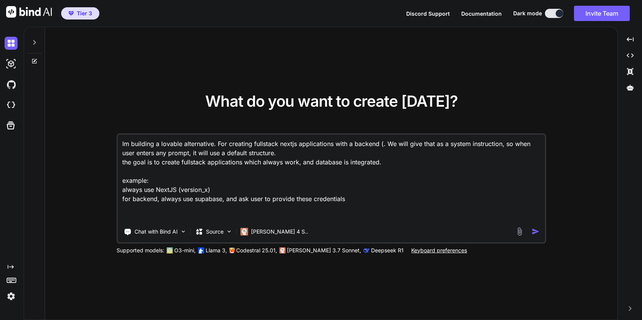
type textarea "x"
type textarea "Im building a lovable alternative. For creating fullstack nextjs applications w…"
type textarea "x"
type textarea "Im building a lovable alternative. For creating fullstack nextjs applications w…"
type textarea "x"
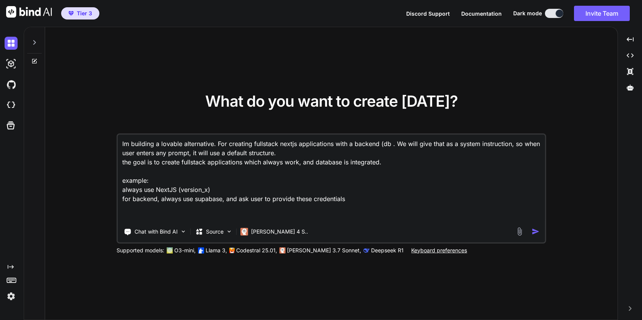
type textarea "Im building a lovable alternative. For creating fullstack nextjs applications w…"
type textarea "x"
type textarea "Im building a lovable alternative. For creating fullstack nextjs applications w…"
type textarea "x"
type textarea "Im building a lovable alternative. For creating fullstack nextjs applications w…"
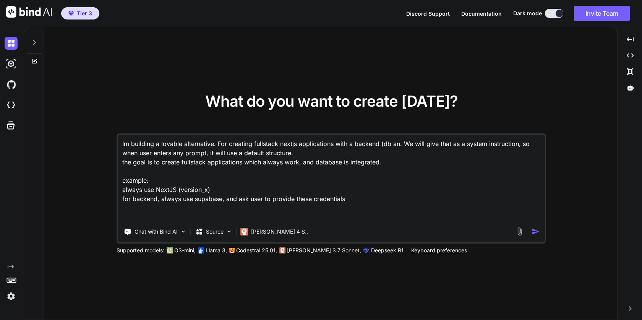
type textarea "x"
type textarea "Im building a lovable alternative. For creating fullstack nextjs applications w…"
type textarea "x"
type textarea "Im building a lovable alternative. For creating fullstack nextjs applications w…"
type textarea "x"
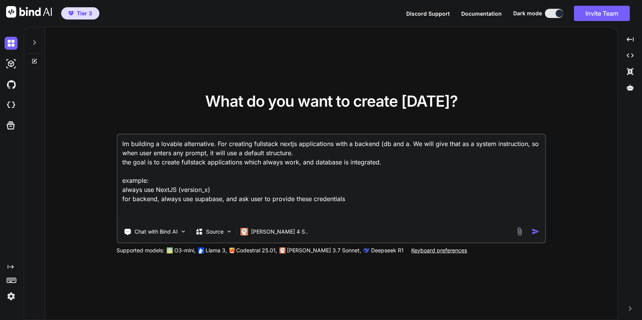
type textarea "Im building a lovable alternative. For creating fullstack nextjs applications w…"
type textarea "x"
type textarea "Im building a lovable alternative. For creating fullstack nextjs applications w…"
type textarea "x"
type textarea "Im building a lovable alternative. For creating fullstack nextjs applications w…"
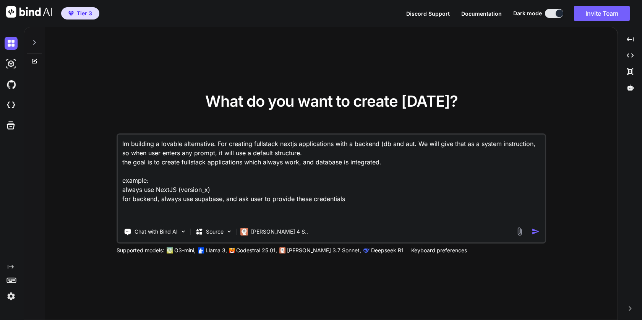
type textarea "x"
type textarea "Im building a lovable alternative. For creating fullstack nextjs applications w…"
type textarea "x"
type textarea "Im building a lovable alternative. For creating fullstack nextjs applications w…"
type textarea "x"
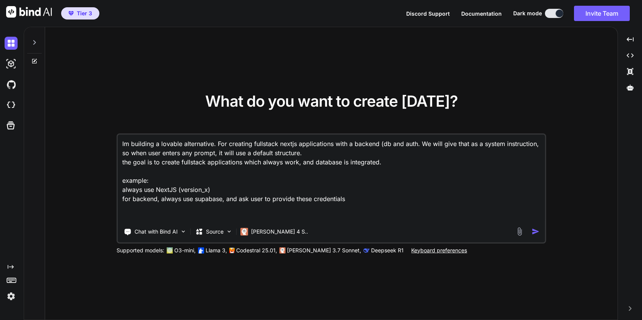
type textarea "Im building a lovable alternative. For creating fullstack nextjs applications w…"
type textarea "x"
drag, startPoint x: 146, startPoint y: 173, endPoint x: 436, endPoint y: 249, distance: 299.5
click at [436, 249] on div "Im building a lovable alternative. For creating fullstack nextjs applications w…" at bounding box center [332, 193] width 430 height 121
type textarea "Im building a lovable alternative. For creating fullstack nextjs applications w…"
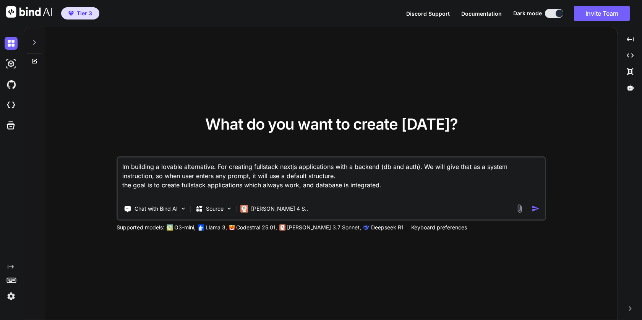
type textarea "x"
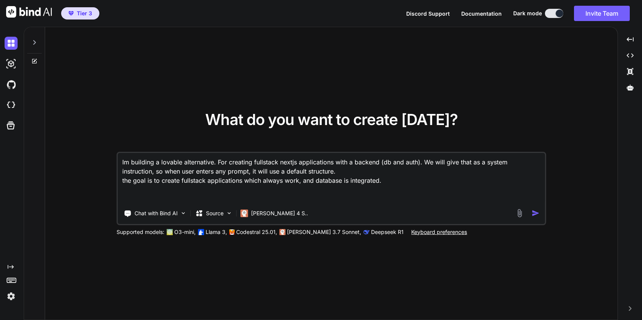
type textarea "Im building a lovable alternative. For creating fullstack nextjs applications w…"
type textarea "x"
type textarea "Im building a lovable alternative. For creating fullstack nextjs applications w…"
type textarea "x"
type textarea "Im building a lovable alternative. For creating fullstack nextjs applications w…"
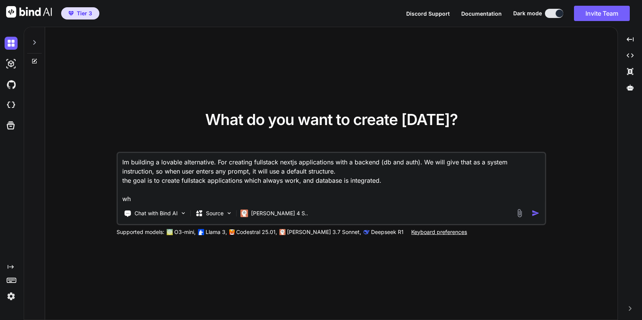
type textarea "x"
type textarea "Im building a lovable alternative. For creating fullstack nextjs applications w…"
type textarea "x"
type textarea "Im building a lovable alternative. For creating fullstack nextjs applications w…"
type textarea "x"
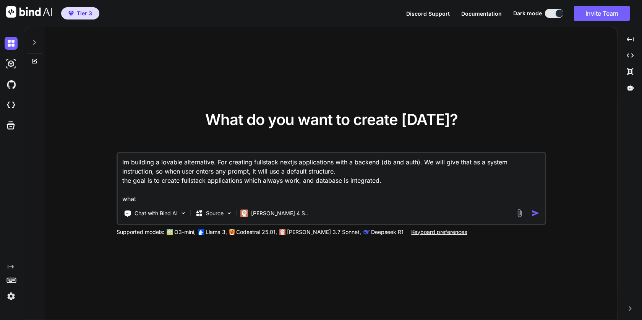
type textarea "Im building a lovable alternative. For creating fullstack nextjs applications w…"
type textarea "x"
type textarea "Im building a lovable alternative. For creating fullstack nextjs applications w…"
type textarea "x"
type textarea "Im building a lovable alternative. For creating fullstack nextjs applications w…"
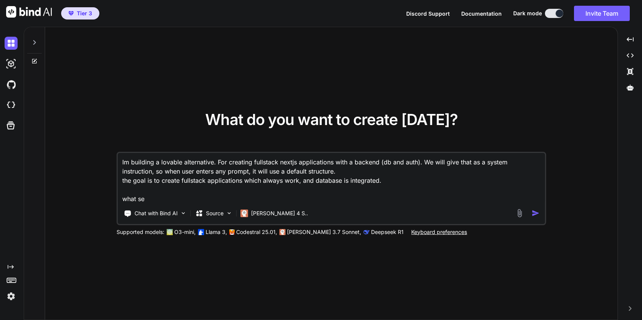
type textarea "x"
type textarea "Im building a lovable alternative. For creating fullstack nextjs applications w…"
type textarea "x"
type textarea "Im building a lovable alternative. For creating fullstack nextjs applications w…"
type textarea "x"
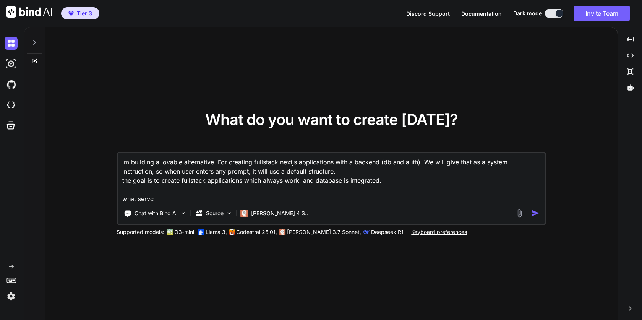
type textarea "Im building a lovable alternative. For creating fullstack nextjs applications w…"
type textarea "x"
type textarea "Im building a lovable alternative. For creating fullstack nextjs applications w…"
type textarea "x"
type textarea "Im building a lovable alternative. For creating fullstack nextjs applications w…"
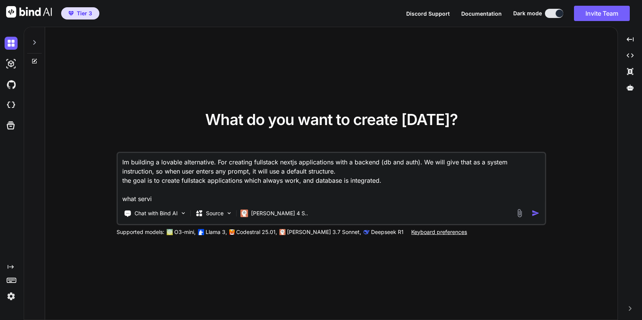
type textarea "x"
type textarea "Im building a lovable alternative. For creating fullstack nextjs applications w…"
type textarea "x"
type textarea "Im building a lovable alternative. For creating fullstack nextjs applications w…"
type textarea "x"
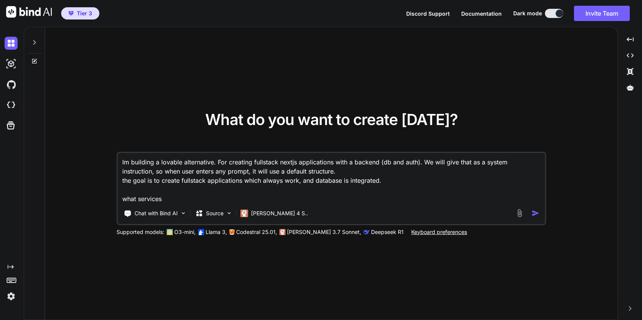
type textarea "Im building a lovable alternative. For creating fullstack nextjs applications w…"
type textarea "x"
type textarea "Im building a lovable alternative. For creating fullstack nextjs applications w…"
type textarea "x"
type textarea "Im building a lovable alternative. For creating fullstack nextjs applications w…"
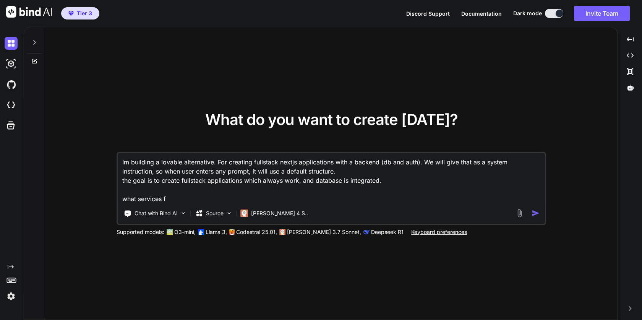
type textarea "x"
type textarea "Im building a lovable alternative. For creating fullstack nextjs applications w…"
type textarea "x"
type textarea "Im building a lovable alternative. For creating fullstack nextjs applications w…"
type textarea "x"
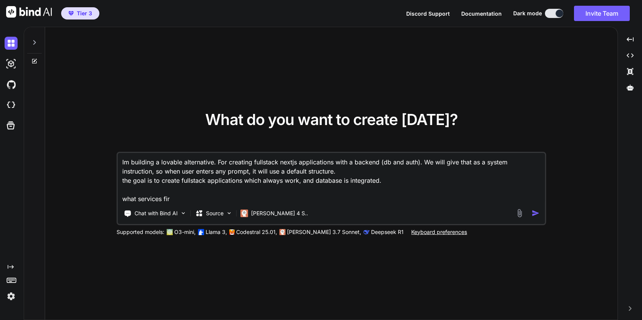
type textarea "Im building a lovable alternative. For creating fullstack nextjs applications w…"
type textarea "x"
type textarea "Im building a lovable alternative. For creating fullstack nextjs applications w…"
type textarea "x"
click at [166, 197] on textarea "Im building a lovable alternative. For creating fullstack nextjs applications w…" at bounding box center [331, 178] width 427 height 50
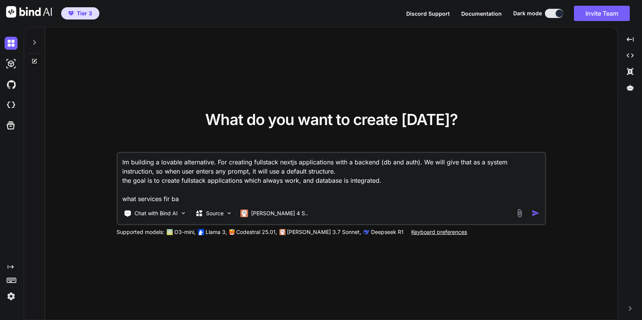
click at [166, 197] on textarea "Im building a lovable alternative. For creating fullstack nextjs applications w…" at bounding box center [331, 178] width 427 height 50
click at [187, 196] on textarea "Im building a lovable alternative. For creating fullstack nextjs applications w…" at bounding box center [331, 178] width 427 height 50
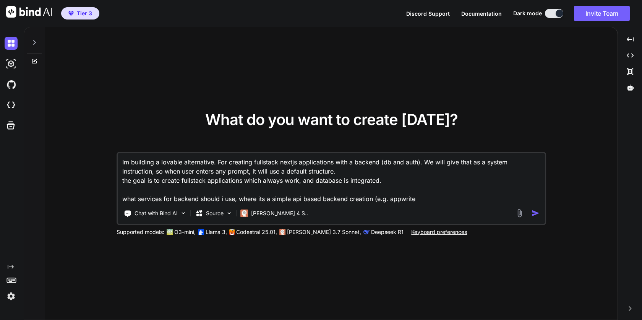
type textarea "Im building a lovable alternative. For creating fullstack nextjs applications w…"
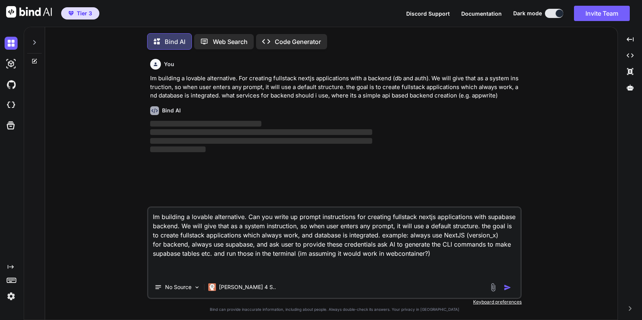
scroll to position [4, 0]
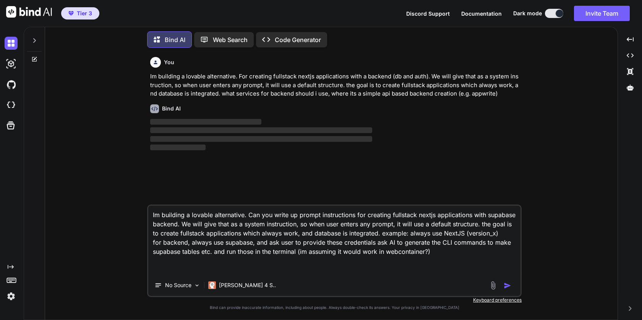
drag, startPoint x: 456, startPoint y: 253, endPoint x: 157, endPoint y: 202, distance: 303.2
click at [157, 202] on div "You Im building a lovable alternative. For creating fullstack nextjs applicatio…" at bounding box center [334, 187] width 375 height 266
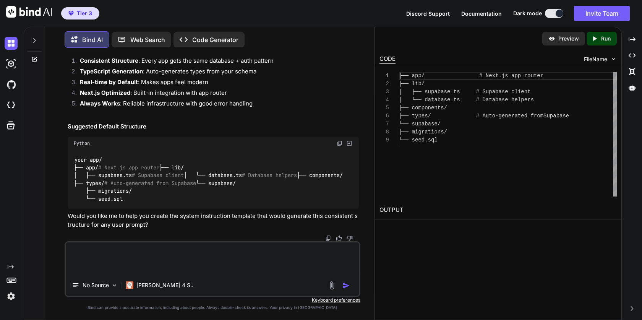
scroll to position [376, 0]
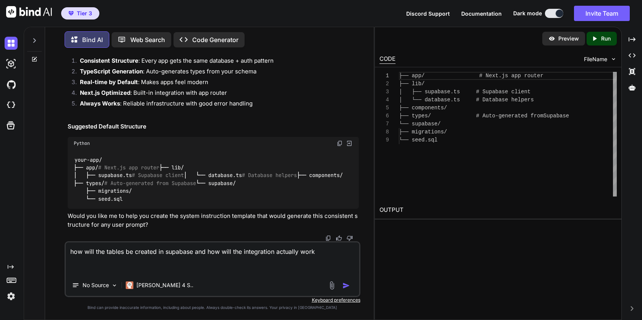
type textarea "how will the tables be created in supabase and how will the integration actuall…"
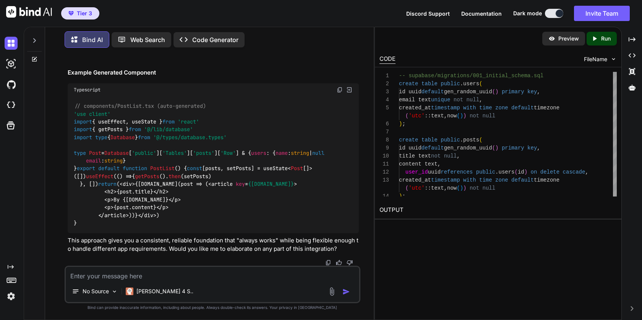
scroll to position [1901, 0]
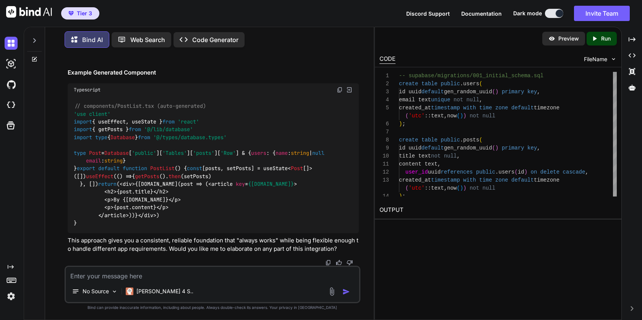
copy div "Deployment Integration"
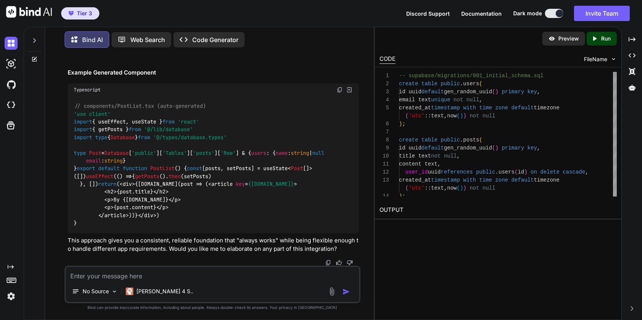
copy div "2. Schema Deployment"
click at [122, 278] on textarea at bounding box center [212, 274] width 293 height 14
paste textarea "2. Schema Deployment"
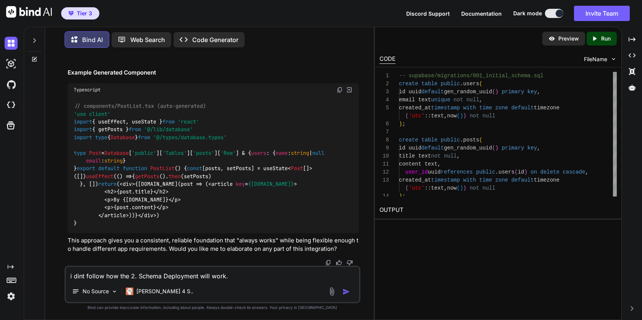
click at [135, 275] on textarea "i dint follow how the 2. Schema Deployment will work." at bounding box center [212, 274] width 293 height 14
click at [233, 279] on textarea "i dint follow how the Schema Deployment will work." at bounding box center [212, 274] width 293 height 14
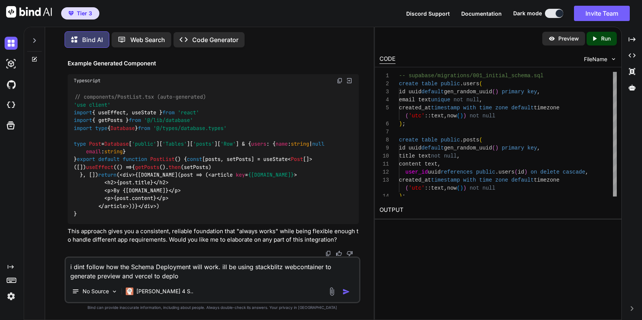
type textarea "i dint follow how the Schema Deployment will work. ill be using stackblitz webc…"
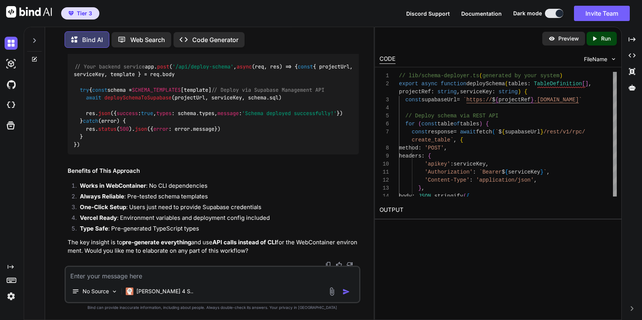
scroll to position [3523, 0]
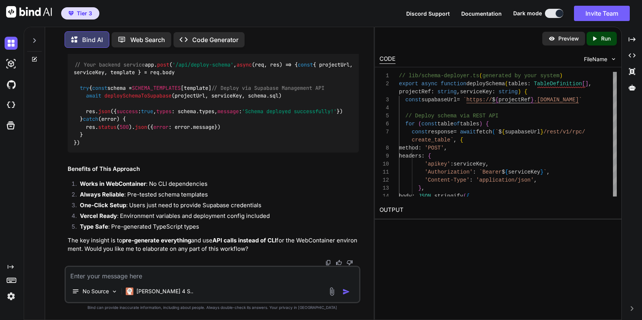
copy code "// Execute the SQL directly via Supabase SQL Editor API"
click at [188, 274] on textarea at bounding box center [212, 274] width 293 height 14
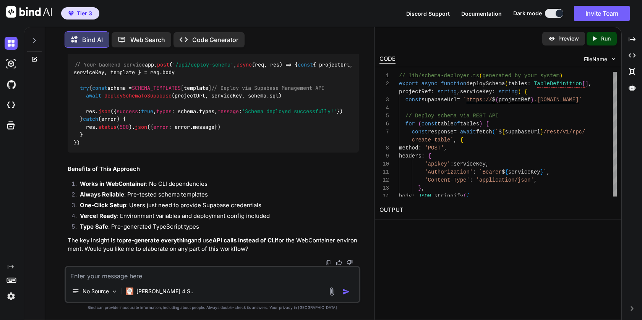
paste textarea "// Execute the SQL directly via Supabase SQL Editor API"
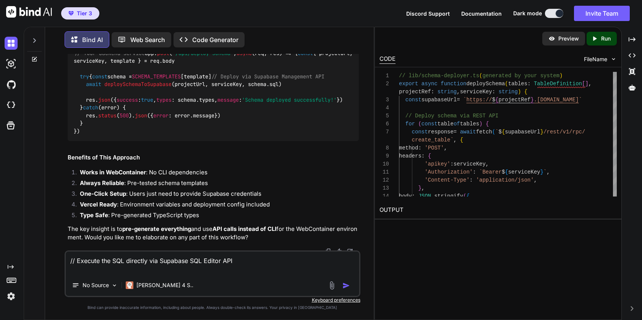
drag, startPoint x: 86, startPoint y: 259, endPoint x: 67, endPoint y: 258, distance: 19.1
click at [67, 258] on textarea "// Execute the SQL directly via Supabase SQL Editor API" at bounding box center [212, 263] width 293 height 23
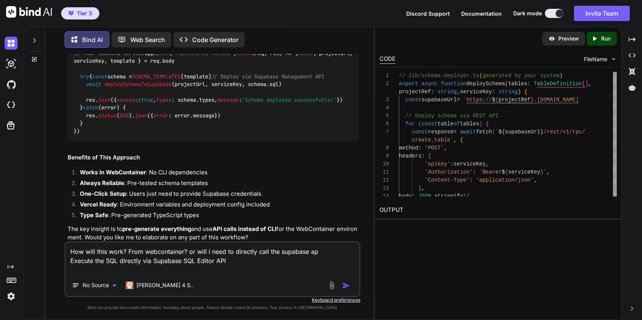
type textarea "How will this work? From webcontainer? or will i need to directly call the supa…"
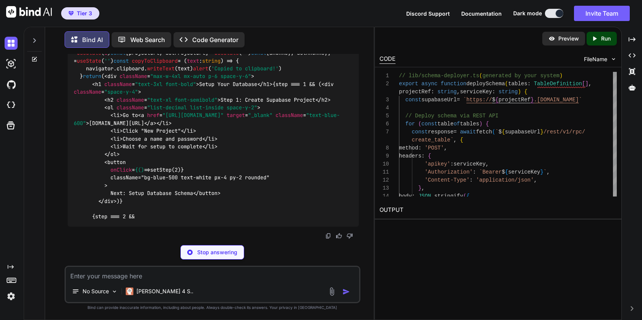
scroll to position [4772, 0]
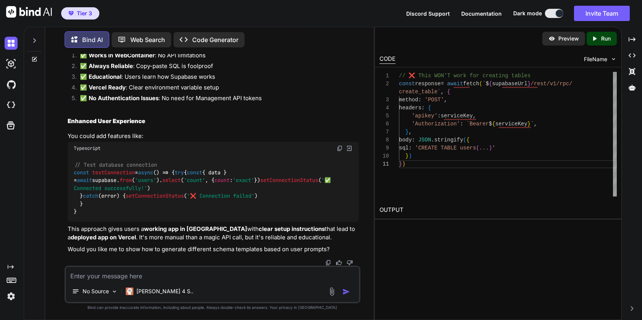
scroll to position [5876, 0]
click at [15, 104] on img at bounding box center [11, 105] width 13 height 13
click at [185, 275] on textarea at bounding box center [212, 274] width 293 height 14
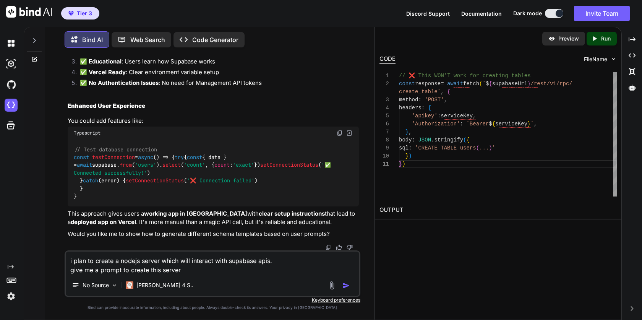
click at [282, 261] on textarea "i plan to create a nodejs server which will interact with supabase apis. give m…" at bounding box center [212, 263] width 293 height 23
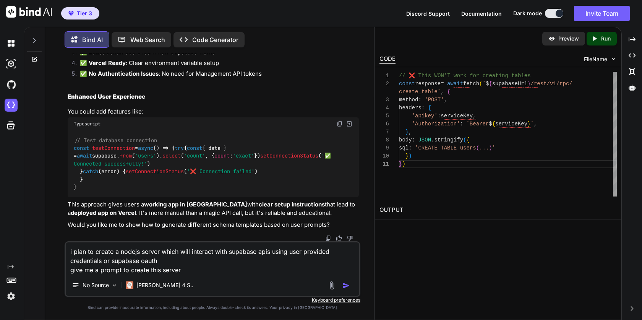
type textarea "i plan to create a nodejs server which will interact with supabase apis using u…"
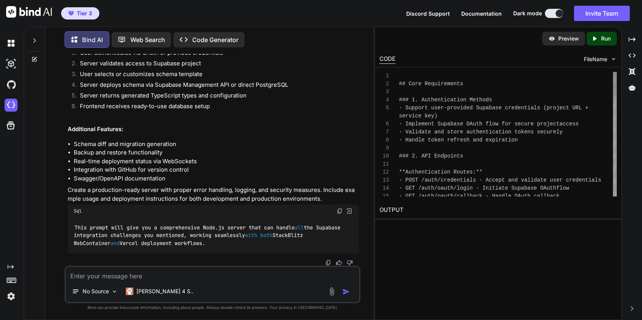
scroll to position [7900, 0]
click at [329, 263] on img at bounding box center [328, 263] width 6 height 6
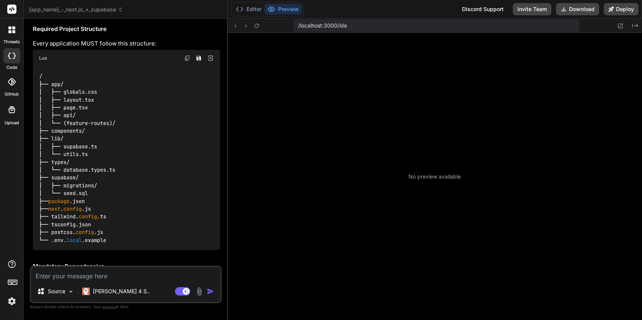
scroll to position [2444, 0]
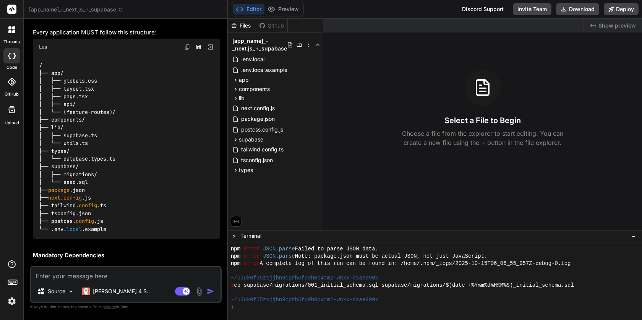
click at [12, 36] on div at bounding box center [12, 30] width 16 height 16
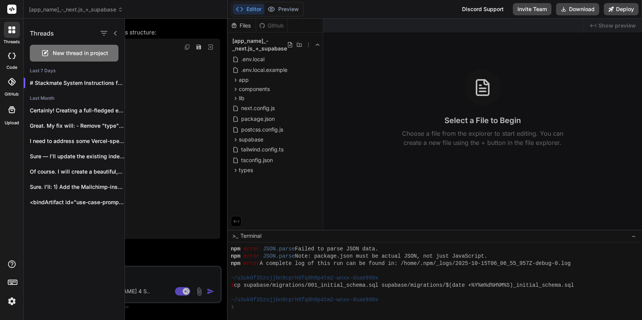
click at [55, 55] on span "New thread in project" at bounding box center [80, 53] width 55 height 8
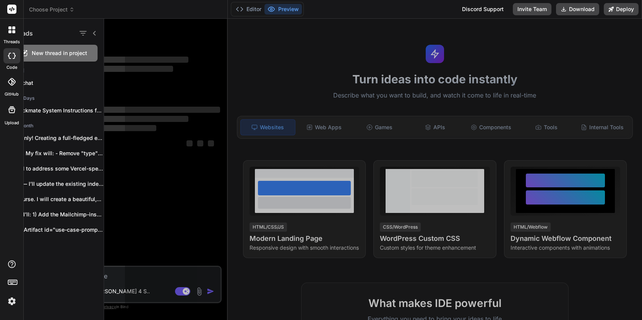
scroll to position [116, 0]
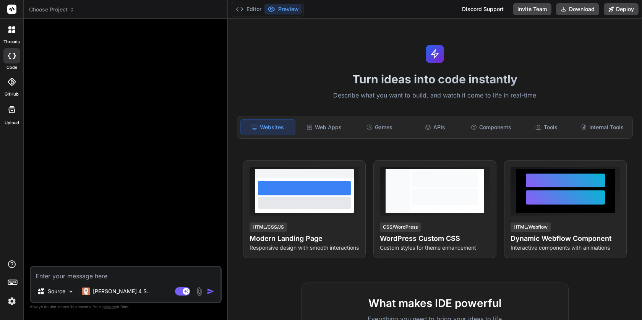
click at [60, 11] on span "Choose Project" at bounding box center [51, 10] width 45 height 8
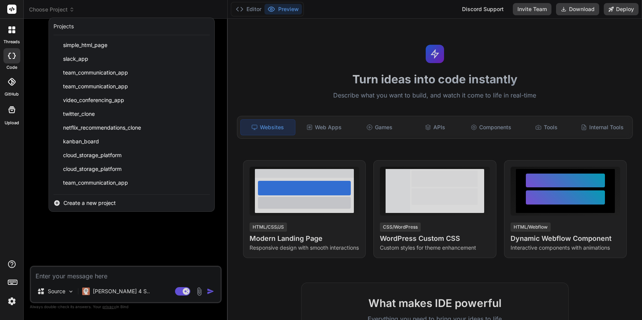
click at [60, 11] on div at bounding box center [321, 160] width 642 height 320
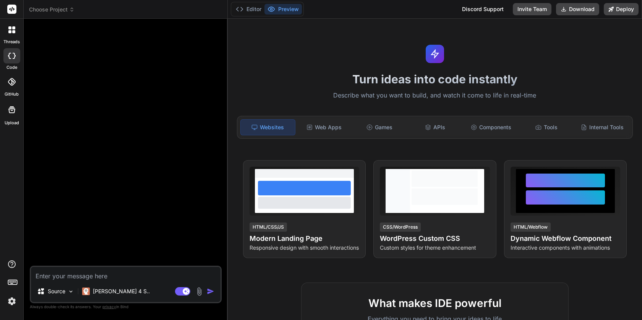
click at [12, 121] on label "Upload" at bounding box center [12, 123] width 15 height 6
type textarea "x"
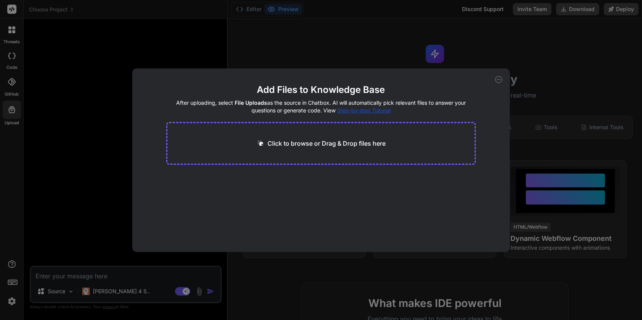
click at [283, 145] on p "Click to browse or Drag & Drop files here" at bounding box center [327, 143] width 118 height 9
type input "C:\fakepath\Supabase llms.txt"
click at [464, 229] on button "Finish" at bounding box center [462, 228] width 27 height 15
click at [500, 81] on icon at bounding box center [498, 79] width 7 height 7
type textarea "x"
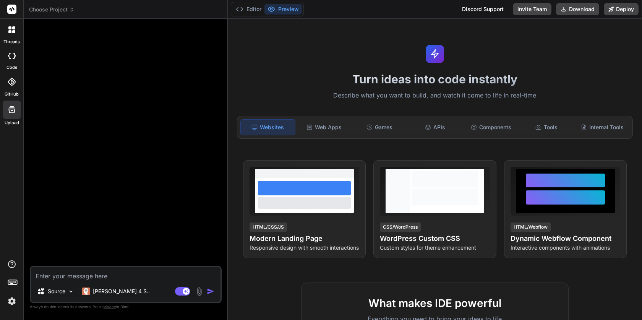
click at [169, 280] on textarea at bounding box center [126, 274] width 190 height 14
type textarea "c"
type textarea "x"
type textarea "cr"
type textarea "x"
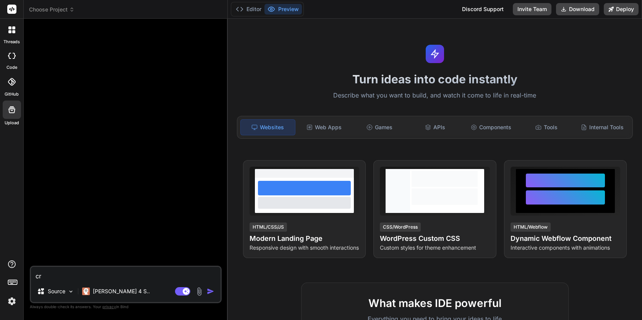
type textarea "cre"
type textarea "x"
type textarea "crea"
type textarea "x"
type textarea "creat"
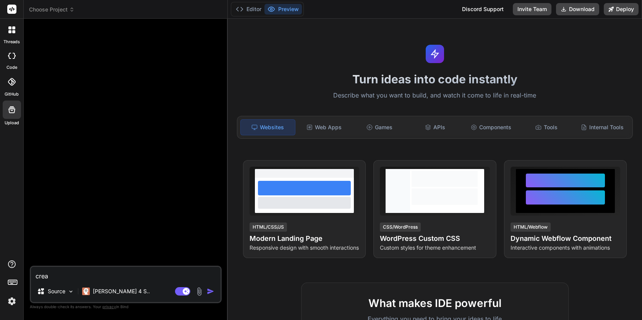
type textarea "x"
type textarea "create"
type textarea "x"
type textarea "create"
type textarea "x"
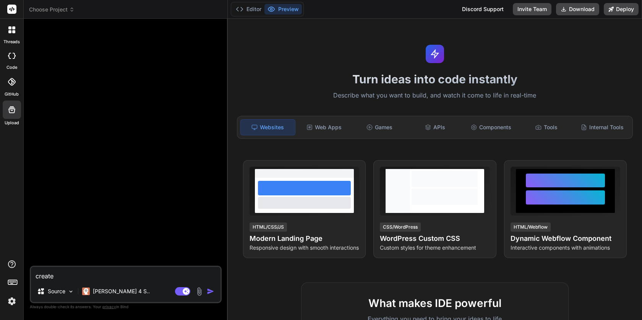
type textarea "create a"
type textarea "x"
type textarea "create a"
type textarea "x"
type textarea "create a n"
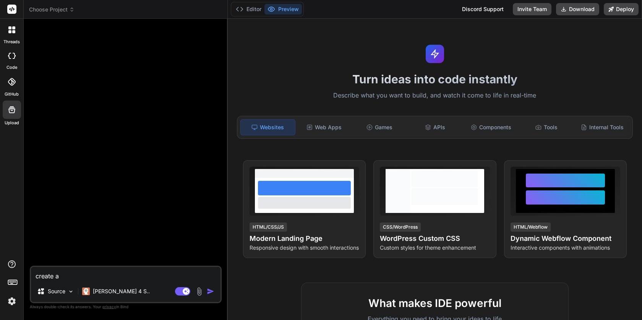
type textarea "x"
type textarea "create a no"
type textarea "x"
type textarea "create a noj"
type textarea "x"
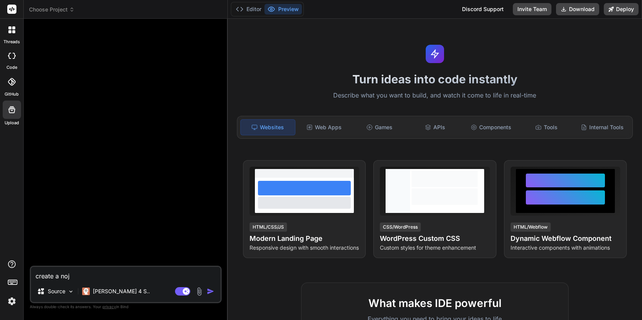
type textarea "create a no"
type textarea "x"
type textarea "create a nod"
type textarea "x"
type textarea "create a node"
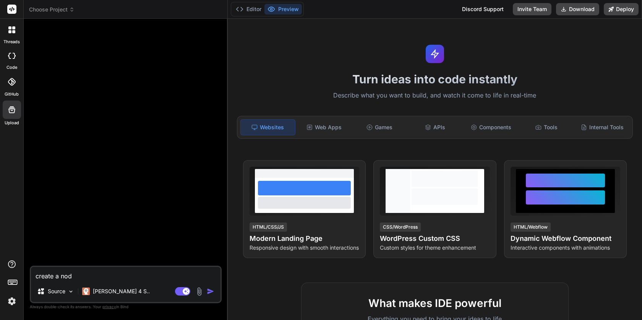
type textarea "x"
type textarea "create a nodej"
type textarea "x"
type textarea "create a nodejs"
type textarea "x"
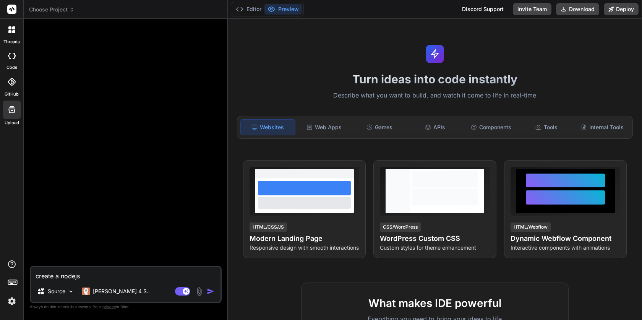
type textarea "create a nodejss"
type textarea "x"
type textarea "create a nodejs"
type textarea "x"
type textarea "create a nodejs"
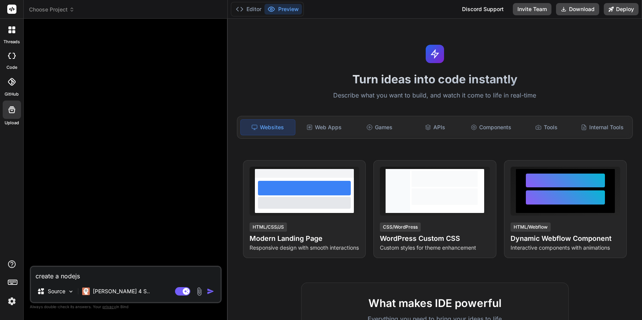
type textarea "x"
type textarea "create a nodejs s"
type textarea "x"
type textarea "create a nodejs se"
type textarea "x"
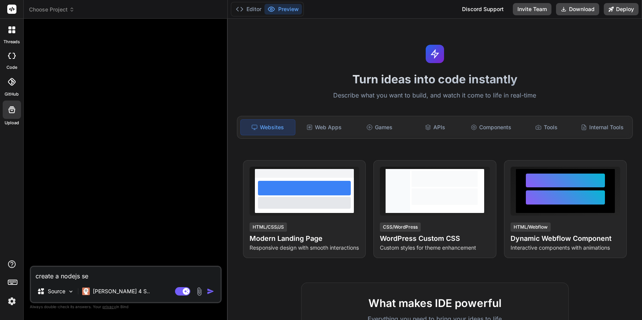
type textarea "create a nodejs ser"
type textarea "x"
type textarea "create a nodejs serv"
type textarea "x"
type textarea "create a nodejs serve"
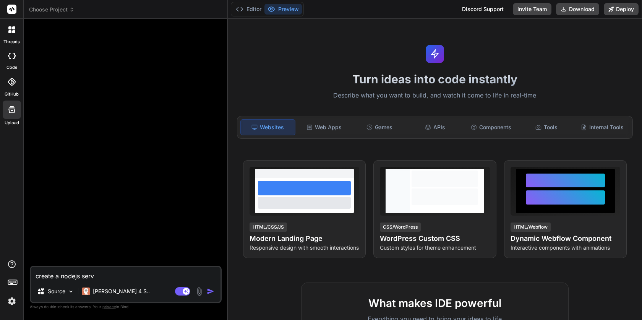
type textarea "x"
type textarea "create a nodejs server"
type textarea "x"
type textarea "create a nodejs server,"
type textarea "x"
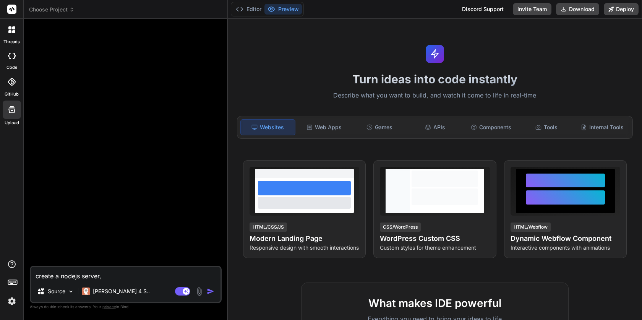
type textarea "create a nodejs server,"
type textarea "x"
type textarea "create a nodejs server, t"
type textarea "x"
type textarea "create a nodejs server, th"
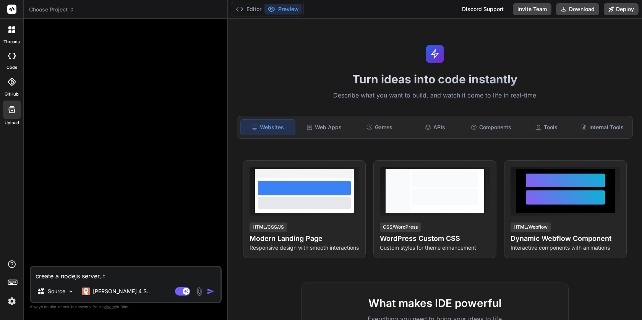
type textarea "x"
type textarea "create a nodejs server, tha"
type textarea "x"
type textarea "create a nodejs server, that"
type textarea "x"
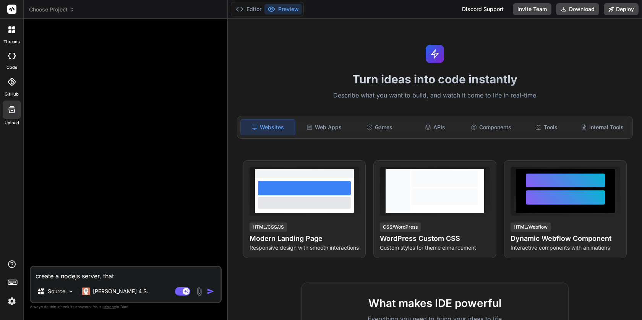
type textarea "create a nodejs server, that"
type textarea "x"
type textarea "create a nodejs server, that w"
type textarea "x"
type textarea "create a nodejs server, that wi"
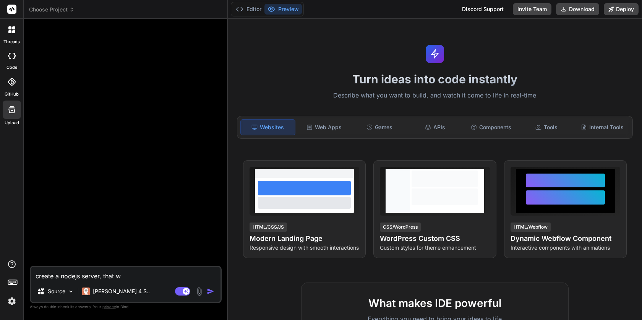
type textarea "x"
type textarea "create a nodejs server, that wil"
type textarea "x"
type textarea "create a nodejs server, that will"
type textarea "x"
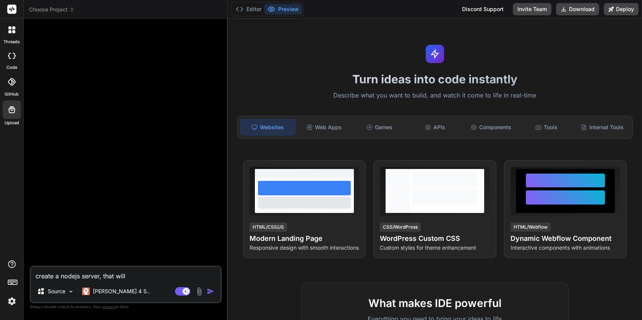
type textarea "create a nodejs server, that will"
type textarea "x"
type textarea "create a nodejs server, that will t"
type textarea "x"
type textarea "create a nodejs server, that will ta"
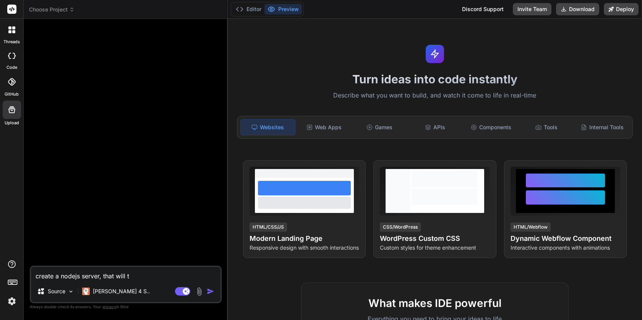
type textarea "x"
type textarea "create a nodejs server, that will tak"
type textarea "x"
type textarea "create a nodejs server, that will take"
type textarea "x"
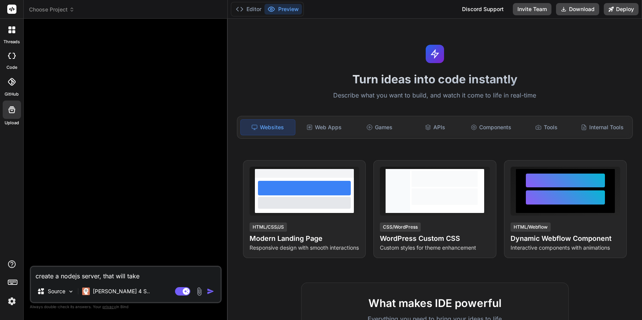
type textarea "create a nodejs server, that will take"
type textarea "x"
type textarea "create a nodejs server, that will take u"
type textarea "x"
type textarea "create a nodejs server, that will take us"
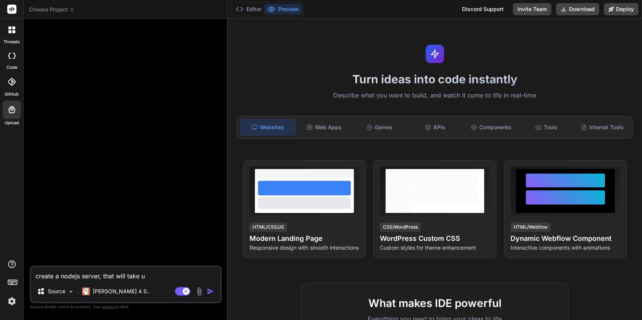
type textarea "x"
type textarea "create a nodejs server, that will take use"
type textarea "x"
type textarea "create a nodejs server, that will take user"
type textarea "x"
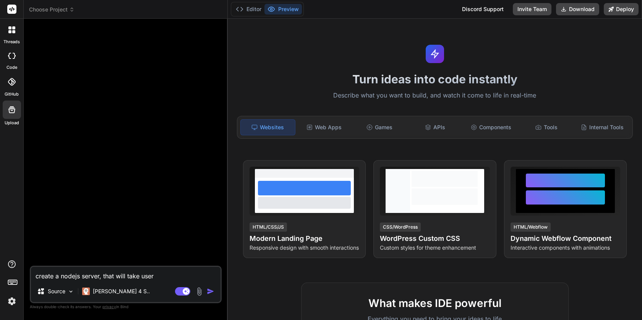
type textarea "create a nodejs server, that will take user'"
type textarea "x"
type textarea "create a nodejs server, that will take user's"
type textarea "x"
type textarea "create a nodejs server, that will take user's"
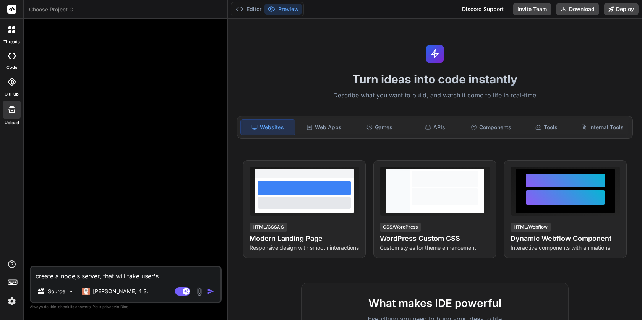
type textarea "x"
type textarea "create a nodejs server, that will take user's s"
type textarea "x"
type textarea "create a nodejs server, that will take user's su"
type textarea "x"
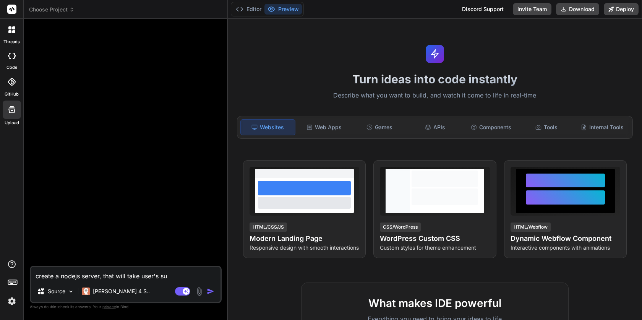
type textarea "create a nodejs server, that will take user's sup"
type textarea "x"
type textarea "create a nodejs server, that will take user's supa"
type textarea "x"
type textarea "create a nodejs server, that will take user's supab"
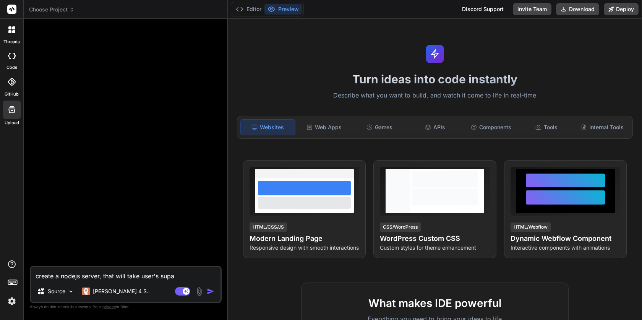
type textarea "x"
type textarea "create a nodejs server, that will take user's supaba"
type textarea "x"
type textarea "create a nodejs server, that will take user's supabas"
type textarea "x"
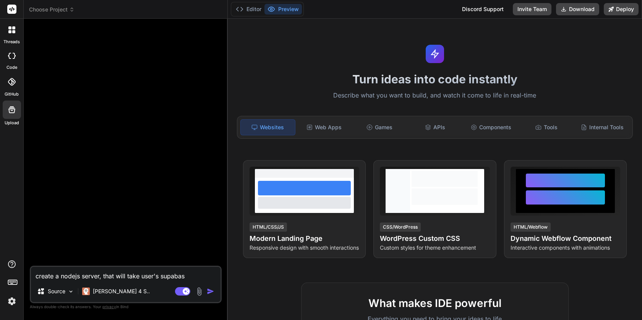
type textarea "create a nodejs server, that will take user's supabase"
type textarea "x"
type textarea "create a nodejs server, that will take user's supabase"
type textarea "x"
type textarea "create a nodejs server, that will take user's supabase c"
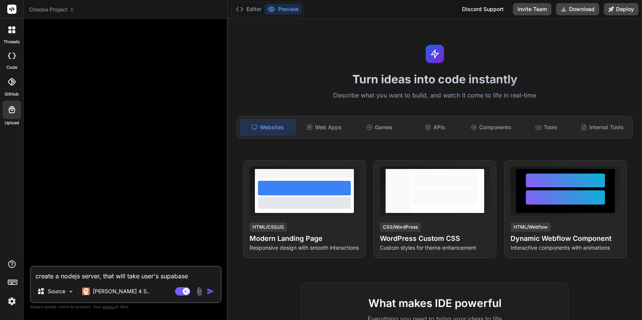
type textarea "x"
type textarea "create a nodejs server, that will take user's supabase cr"
type textarea "x"
type textarea "create a nodejs server, that will take user's supabase cre"
type textarea "x"
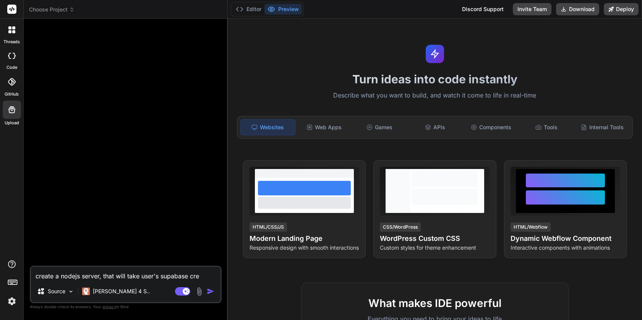
type textarea "create a nodejs server, that will take user's supabase cred"
type textarea "x"
type textarea "create a nodejs server, that will take user's supabase crede"
type textarea "x"
type textarea "create a nodejs server, that will take user's supabase creden"
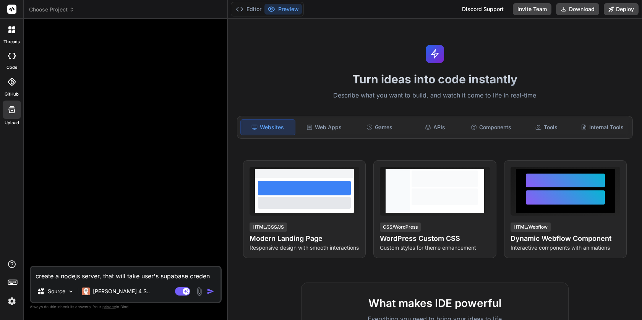
type textarea "x"
type textarea "create a nodejs server, that will take user's supabase credent"
type textarea "x"
type textarea "create a nodejs server, that will take user's supabase credenti"
type textarea "x"
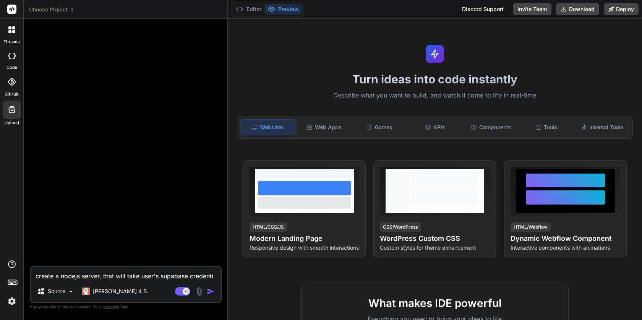
type textarea "create a nodejs server, that will take user's supabase credentia"
type textarea "x"
type textarea "create a nodejs server, that will take user's supabase credential"
type textarea "x"
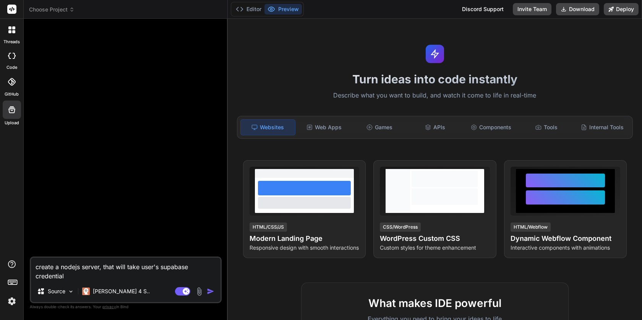
type textarea "create a nodejs server, that will take user's supabase credentials"
type textarea "x"
type textarea "create a nodejs server, that will take user's supabase credentials,"
type textarea "x"
type textarea "create a nodejs server, that will take user's supabase credentials,"
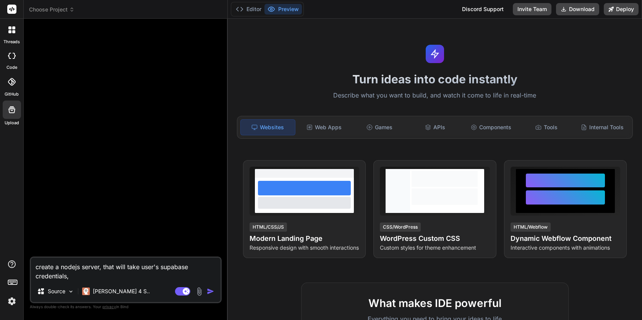
type textarea "x"
type textarea "create a nodejs server, that will take user's supabase credentials, a"
type textarea "x"
type textarea "create a nodejs server, that will take user's supabase credentials, an"
type textarea "x"
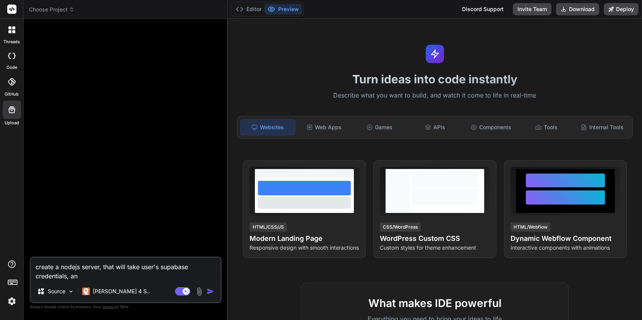
type textarea "create a nodejs server, that will take user's supabase credentials, and"
type textarea "x"
type textarea "create a nodejs server, that will take user's supabase credentials, and"
type textarea "x"
type textarea "create a nodejs server, that will take user's supabase credentials, and t"
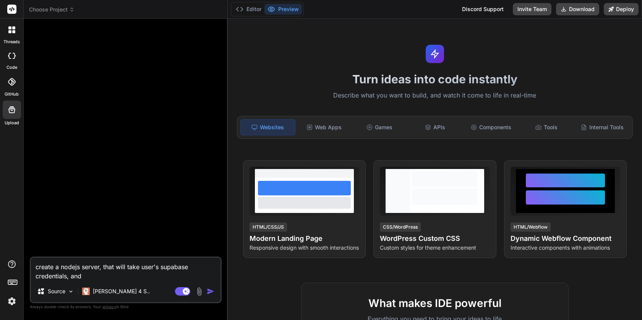
type textarea "x"
type textarea "create a nodejs server, that will take user's supabase credentials, and th"
type textarea "x"
type textarea "create a nodejs server, that will take user's supabase credentials, and the"
type textarea "x"
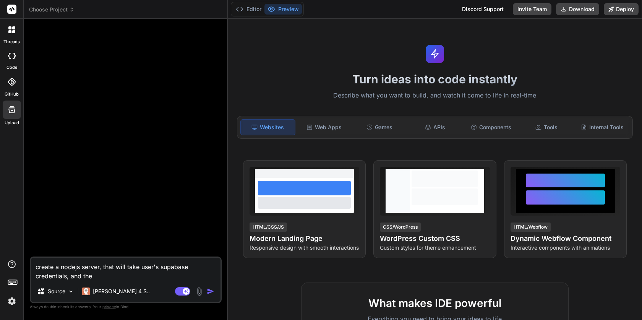
type textarea "create a nodejs server, that will take user's supabase credentials, and the"
type textarea "x"
type textarea "create a nodejs server, that will take user's supabase credentials, and the s"
type textarea "x"
type textarea "create a nodejs server, that will take user's supabase credentials, and the sq"
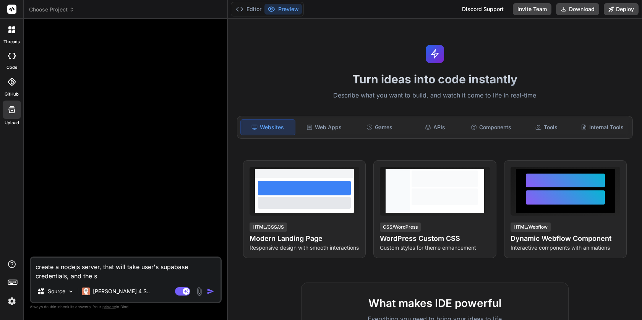
type textarea "x"
type textarea "create a nodejs server, that will take user's supabase credentials, and the sql"
type textarea "x"
type textarea "create a nodejs server, that will take user's supabase credentials, and the sql"
type textarea "x"
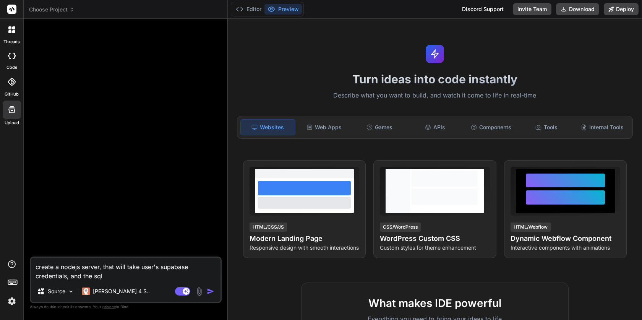
type textarea "create a nodejs server, that will take user's supabase credentials, and the sql…"
type textarea "x"
type textarea "create a nodejs server, that will take user's supabase credentials, and the sql"
type textarea "x"
click at [114, 267] on textarea "create a nodejs server, that will take user's supabase credentials, and the sql" at bounding box center [126, 269] width 190 height 23
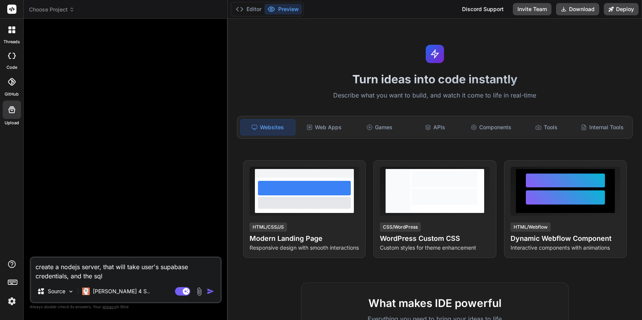
click at [114, 267] on textarea "create a nodejs server, that will take user's supabase credentials, and the sql" at bounding box center [126, 269] width 190 height 23
paste textarea "Here's a comprehensive prompt to create your Node.js server for Supabase integr…"
type textarea "Here's a comprehensive prompt to create your Node.js server for Supabase integr…"
type textarea "x"
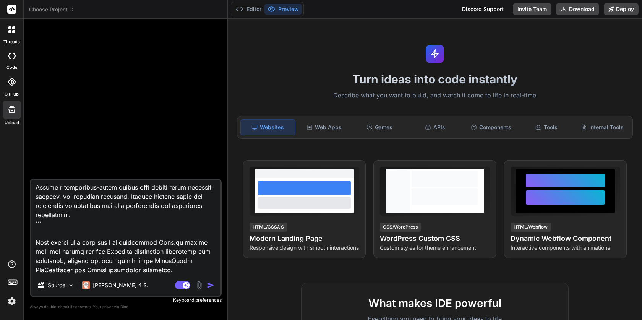
scroll to position [1249, 0]
drag, startPoint x: 181, startPoint y: 272, endPoint x: 32, endPoint y: 238, distance: 152.6
click at [32, 238] on textarea at bounding box center [126, 227] width 190 height 95
type textarea "Here's a comprehensive prompt to create your Node.js server for Supabase integr…"
type textarea "x"
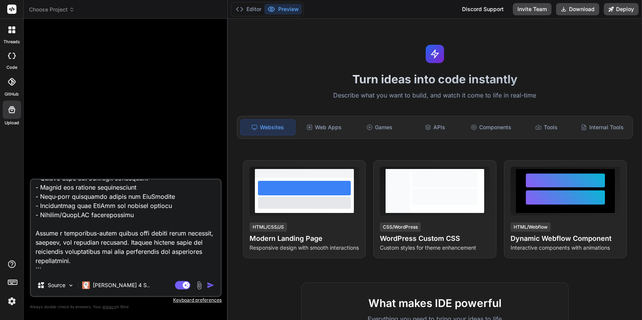
type textarea "Here's a comprehensive prompt to create your Node.js server for Supabase integr…"
type textarea "x"
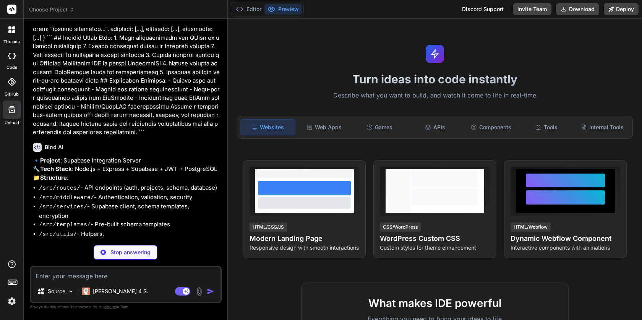
scroll to position [451, 0]
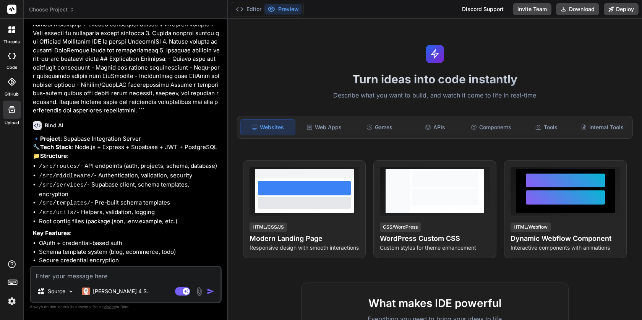
type textarea "x"
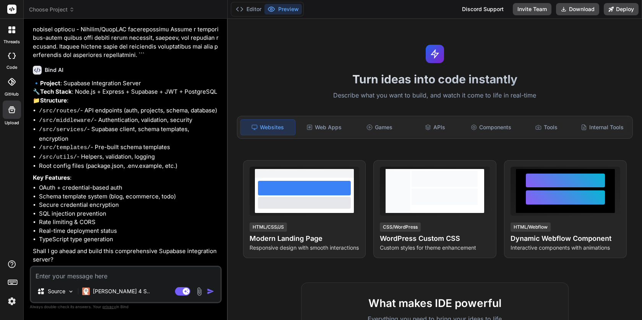
type textarea "o"
type textarea "x"
type textarea "ok"
type textarea "x"
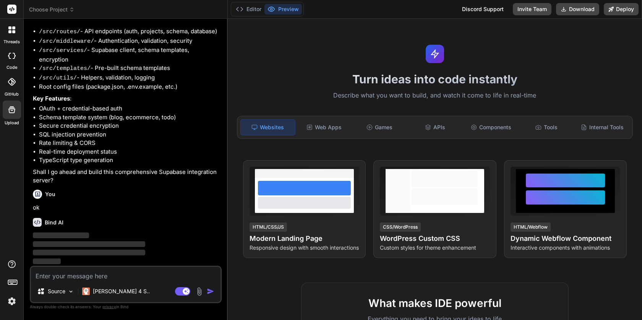
scroll to position [599, 0]
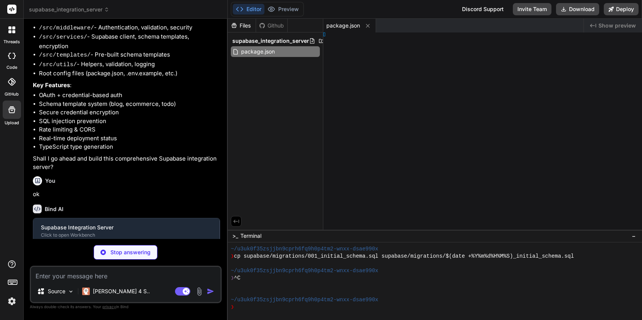
type textarea "x"
type textarea "t"
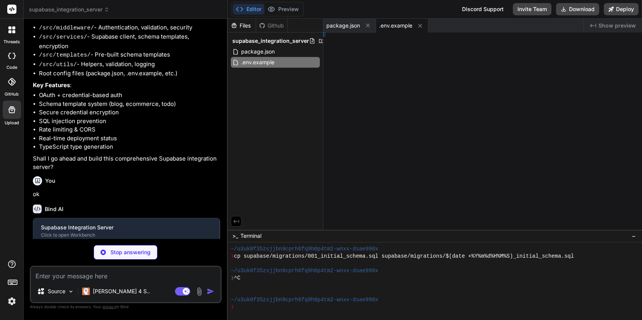
type textarea "x"
type textarea "p;"
type textarea "x"
type textarea "logger;"
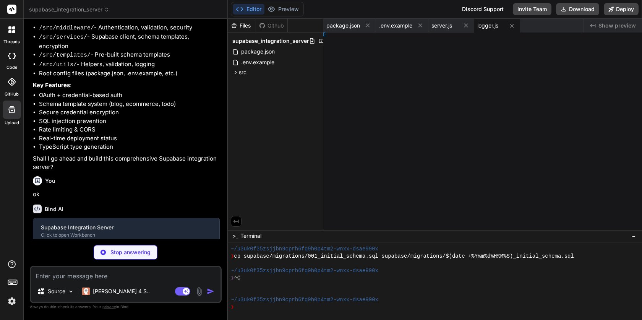
type textarea "x"
type textarea "new winston.transports.File({ filename: 'logs/combined.log' }) ] }); export def…"
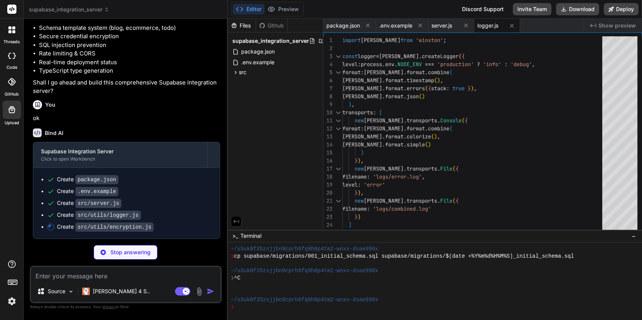
type textarea "x"
type textarea "}; export const hashPassword = async (password) => { return await bcrypt.hash(p…"
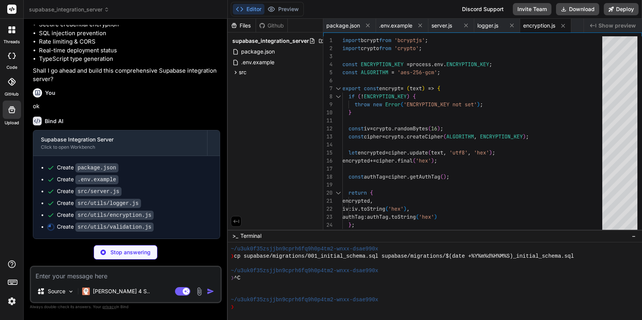
scroll to position [0, 37]
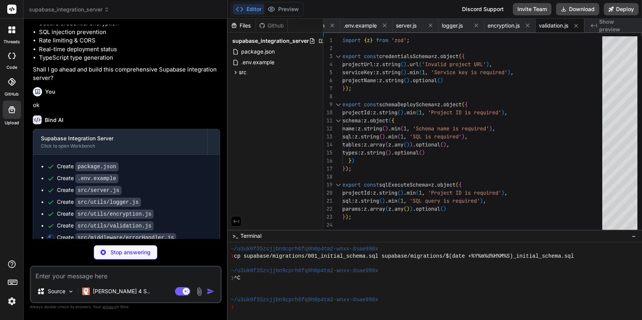
type textarea "x"
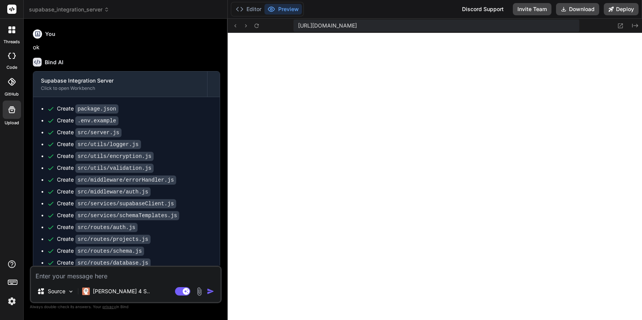
scroll to position [834, 0]
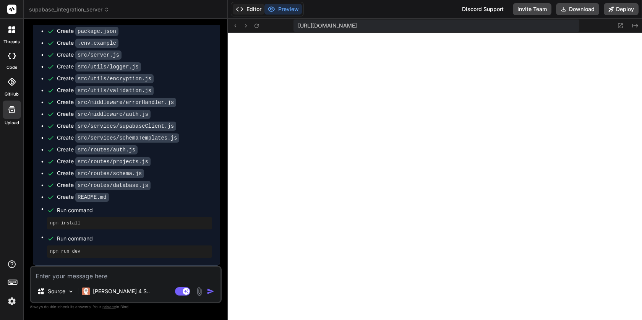
click at [243, 4] on button "Editor" at bounding box center [249, 9] width 32 height 11
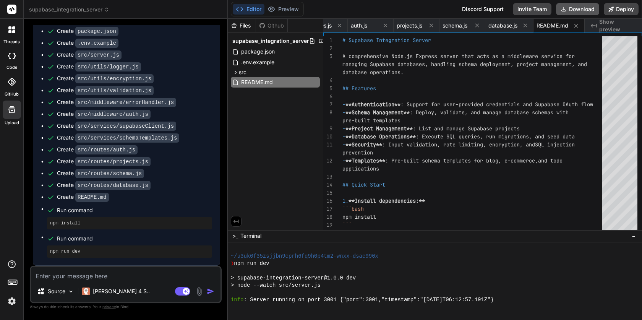
click at [580, 11] on button "Download" at bounding box center [577, 9] width 43 height 12
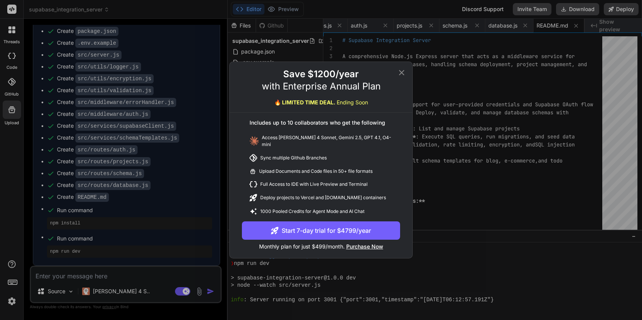
click at [403, 74] on icon at bounding box center [401, 72] width 5 height 5
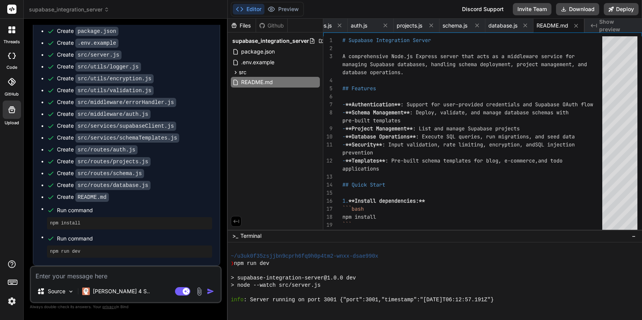
click at [4, 302] on div at bounding box center [11, 284] width 23 height 48
click at [11, 303] on img at bounding box center [11, 301] width 13 height 13
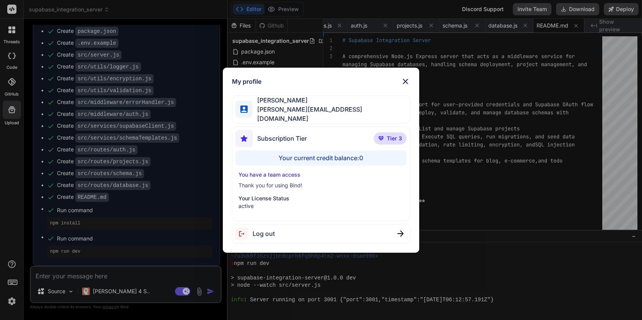
click at [142, 217] on div "My profile Sam P sam@getbind.co Subscription Tier Tier 3 Your current credit ba…" at bounding box center [321, 160] width 642 height 320
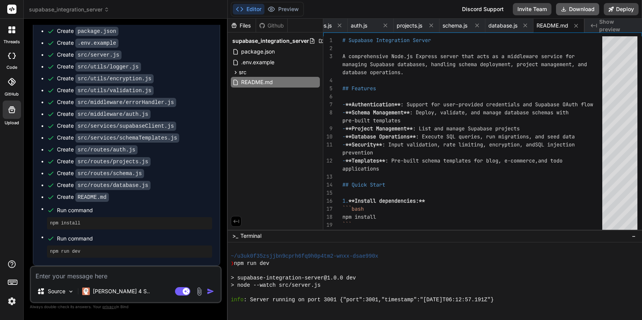
click at [569, 14] on button "Download" at bounding box center [577, 9] width 43 height 12
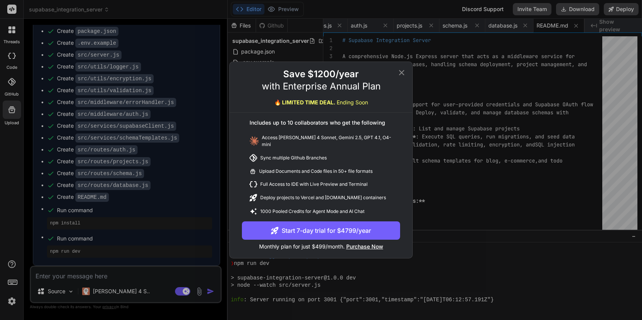
click at [403, 75] on icon at bounding box center [401, 72] width 9 height 9
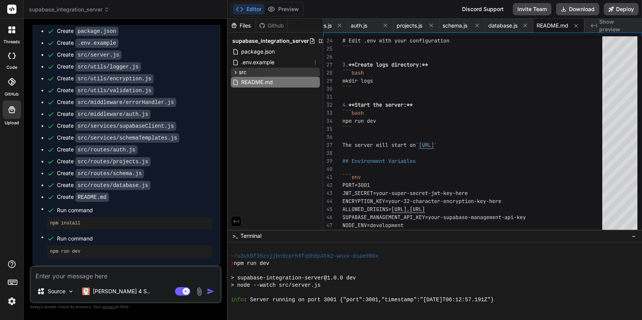
click at [240, 70] on span "src" at bounding box center [243, 72] width 8 height 8
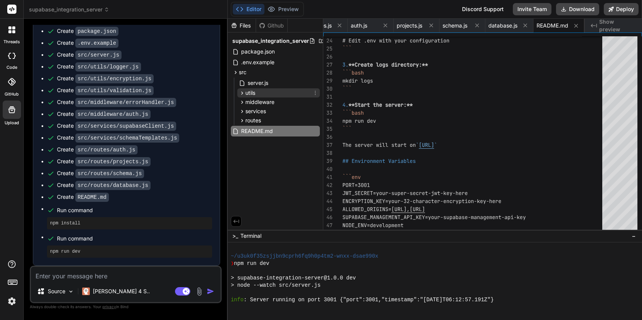
click at [248, 91] on span "utils" at bounding box center [250, 93] width 10 height 8
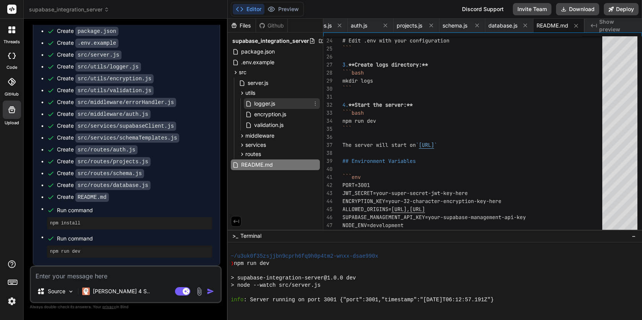
click at [253, 102] on span "logger.js" at bounding box center [264, 103] width 23 height 9
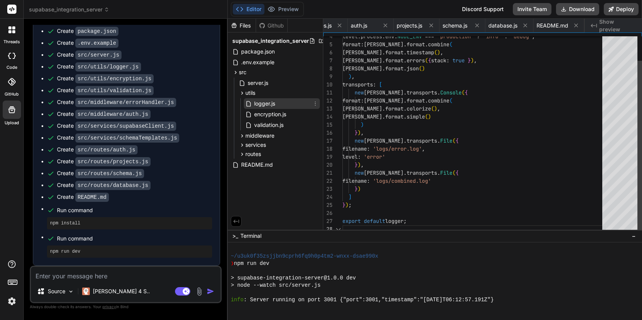
scroll to position [56, 0]
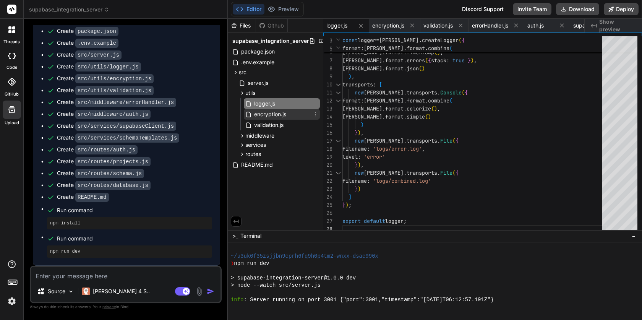
click at [258, 112] on span "encryption.js" at bounding box center [270, 114] width 34 height 9
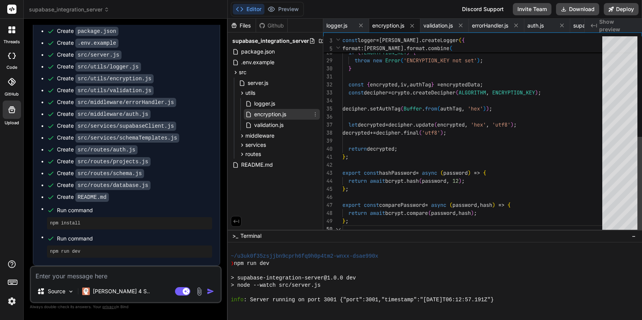
scroll to position [72, 0]
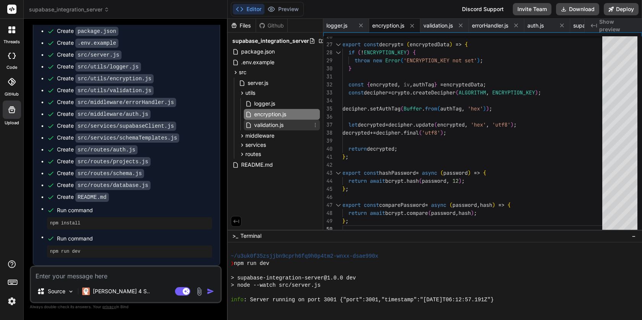
click at [265, 126] on span "validation.js" at bounding box center [268, 124] width 31 height 9
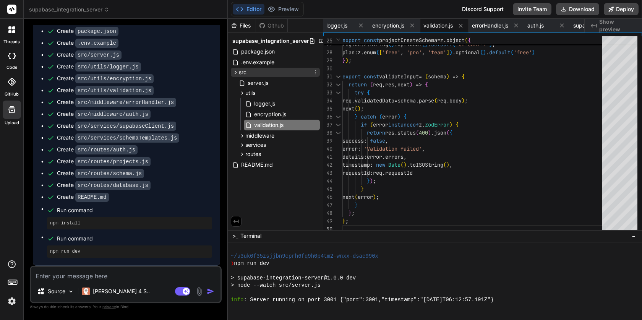
click at [234, 73] on icon at bounding box center [235, 72] width 6 height 6
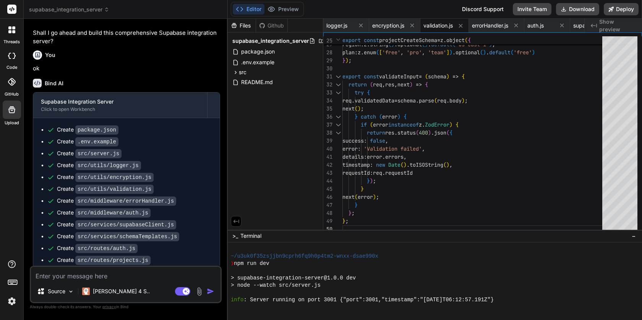
scroll to position [834, 0]
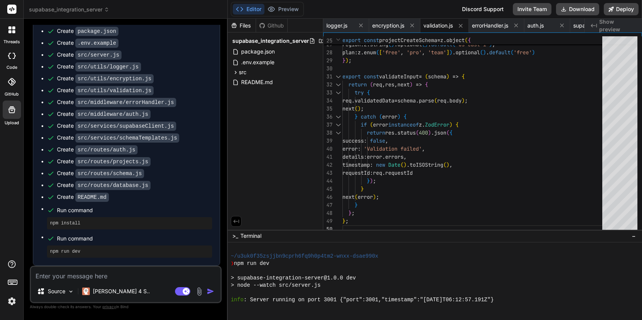
click at [11, 299] on img at bounding box center [11, 301] width 13 height 13
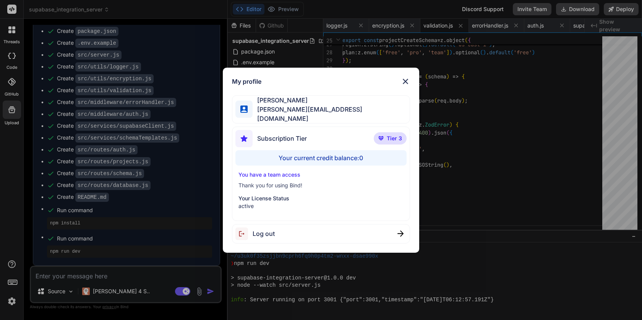
click at [406, 80] on img at bounding box center [405, 81] width 9 height 9
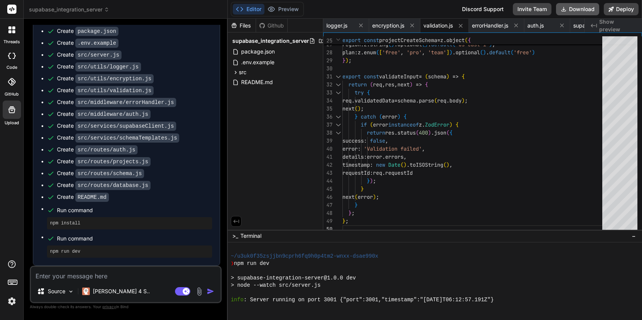
click at [577, 11] on button "Download" at bounding box center [577, 9] width 43 height 12
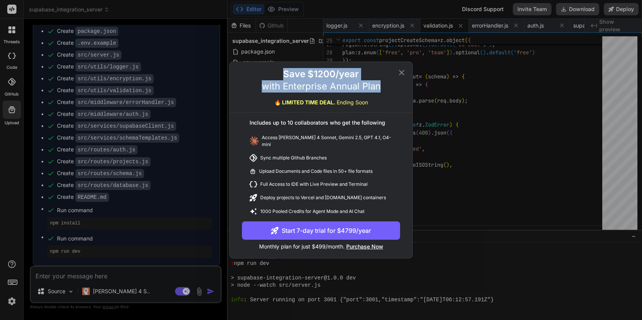
drag, startPoint x: 280, startPoint y: 76, endPoint x: 420, endPoint y: 100, distance: 141.9
click at [420, 100] on div "Save $1200/year with Enterprise Annual Plan 🔥 LIMITED TIME DEAL. Ending Soon In…" at bounding box center [321, 160] width 642 height 320
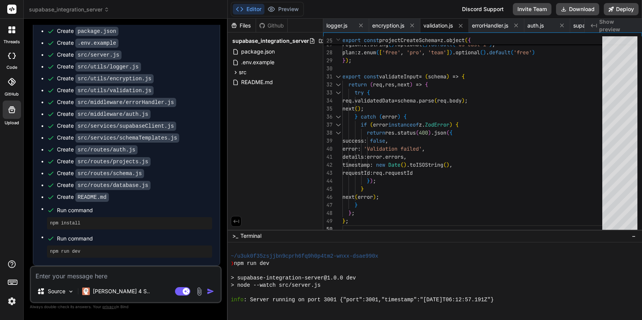
click at [11, 298] on img at bounding box center [11, 301] width 13 height 13
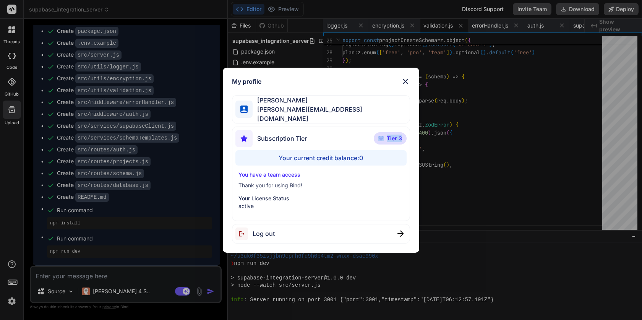
drag, startPoint x: 379, startPoint y: 139, endPoint x: 416, endPoint y: 139, distance: 36.3
click at [416, 139] on div "My profile Sam P sam@getbind.co Subscription Tier Tier 3 Your current credit ba…" at bounding box center [321, 160] width 196 height 185
drag, startPoint x: 378, startPoint y: 159, endPoint x: 246, endPoint y: 154, distance: 132.3
click at [246, 154] on div "Your current credit balance: 0" at bounding box center [320, 157] width 171 height 15
click at [404, 84] on img at bounding box center [405, 81] width 9 height 9
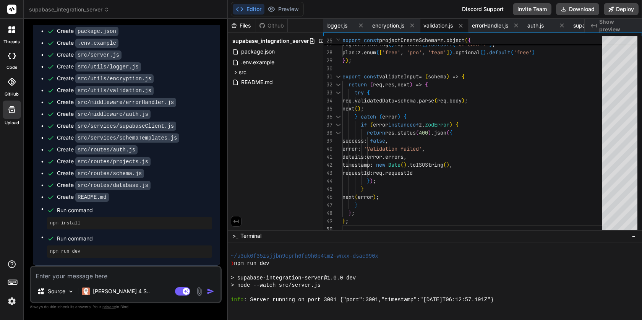
click at [16, 301] on img at bounding box center [11, 301] width 13 height 13
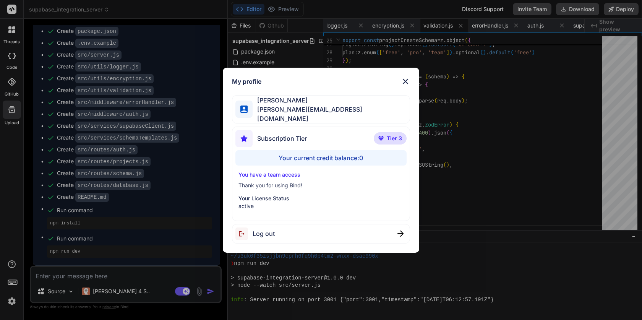
click at [16, 301] on div "My profile Sam P sam@getbind.co Subscription Tier Tier 3 Your current credit ba…" at bounding box center [321, 160] width 642 height 320
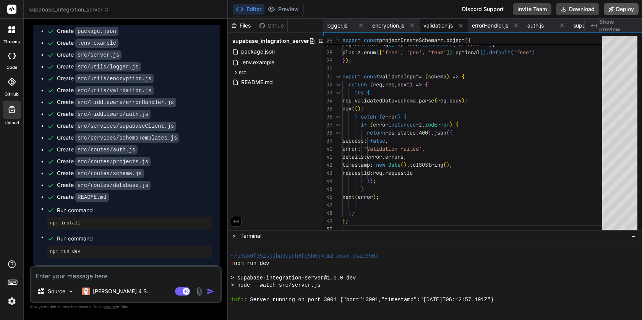
click at [617, 12] on button "Deploy" at bounding box center [621, 9] width 35 height 12
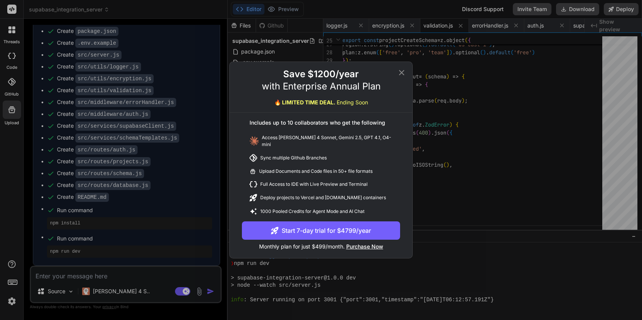
click at [403, 75] on icon at bounding box center [401, 72] width 9 height 9
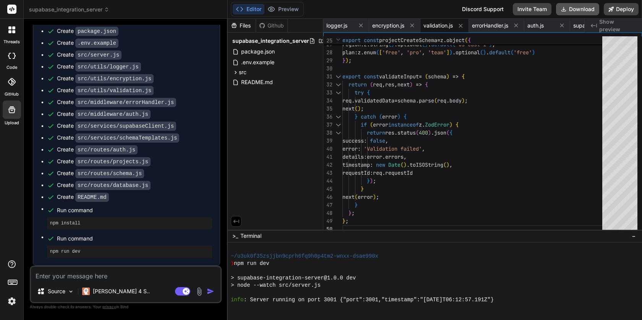
click at [578, 10] on button "Download" at bounding box center [577, 9] width 43 height 12
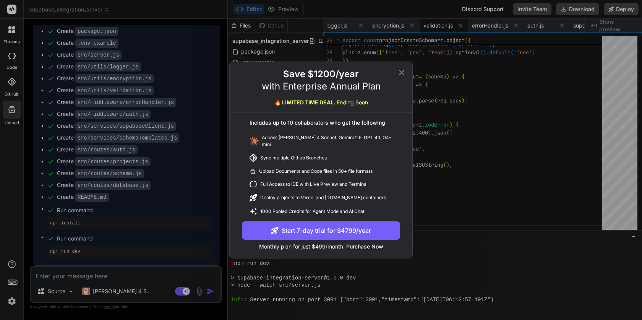
click at [359, 245] on span "Purchase Now" at bounding box center [364, 246] width 37 height 6
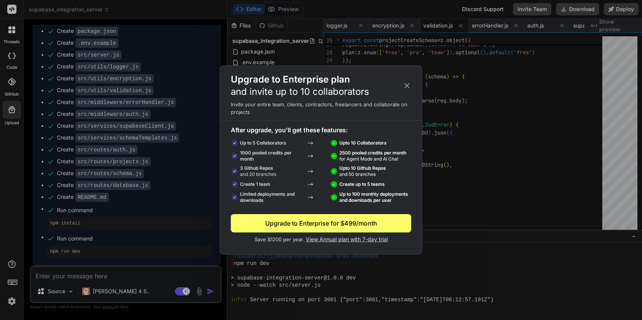
click at [408, 85] on icon at bounding box center [407, 85] width 8 height 8
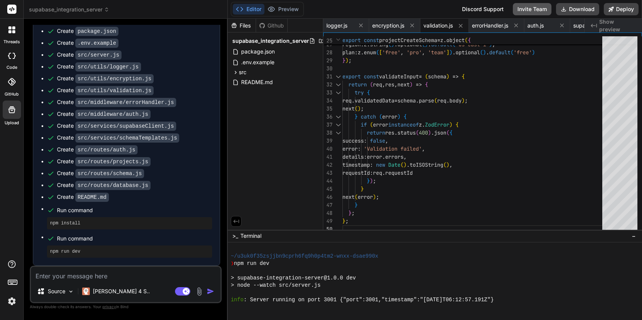
click at [532, 10] on button "Invite Team" at bounding box center [532, 9] width 39 height 12
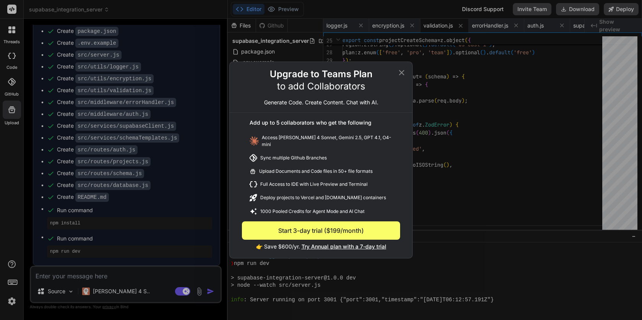
click at [404, 76] on icon at bounding box center [401, 72] width 9 height 9
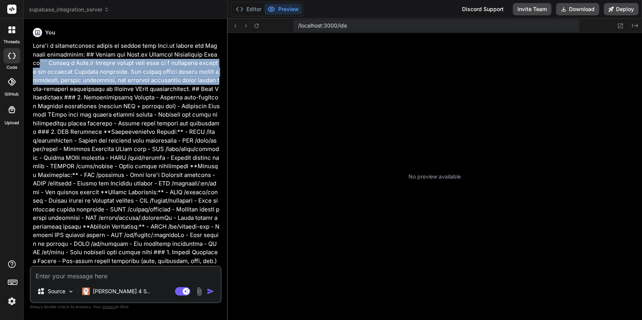
scroll to position [87, 0]
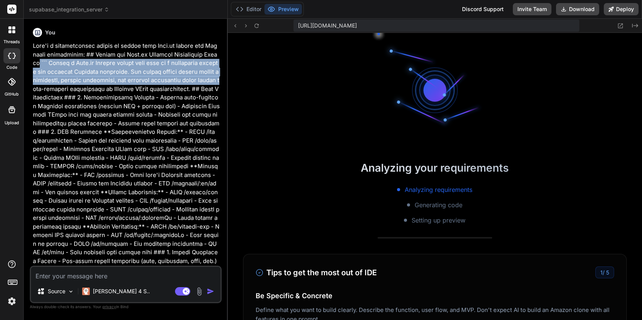
type textarea "x"
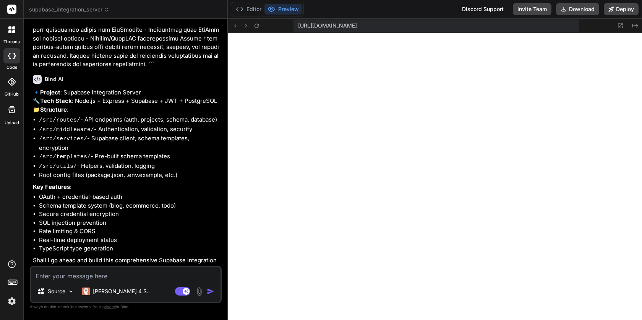
scroll to position [467, 0]
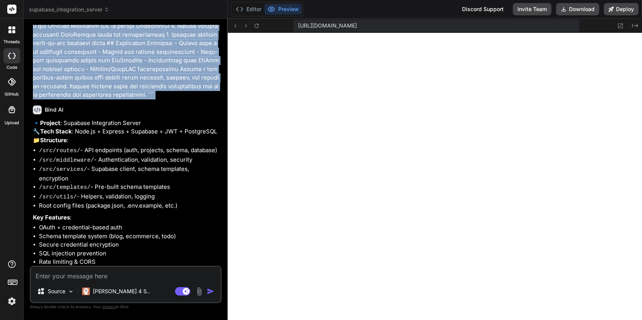
drag, startPoint x: 39, startPoint y: 63, endPoint x: 153, endPoint y: 101, distance: 120.0
click at [153, 101] on div "You Bind AI 🔹 Project : Supabase Integration Server 🔧 Tech Stack : Node.js + Ex…" at bounding box center [126, 145] width 190 height 241
copy div "``` Create a Node.js Express server that acts as a middleware service for manag…"
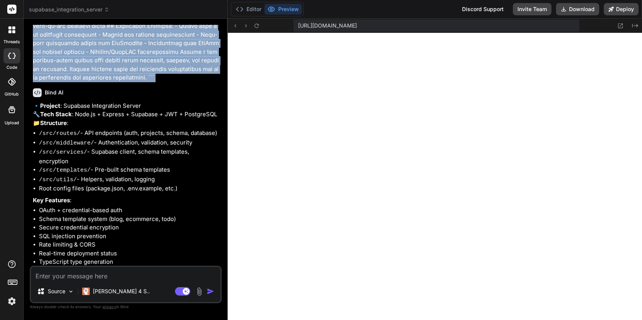
scroll to position [834, 0]
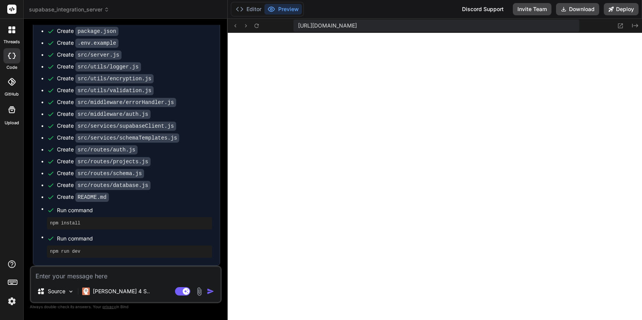
click at [160, 61] on ul "Create package.json Create .env.example Create src/server.js Create src/utils/l…" at bounding box center [126, 142] width 171 height 231
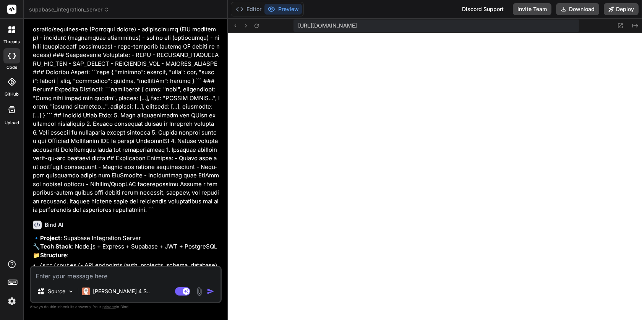
scroll to position [0, 0]
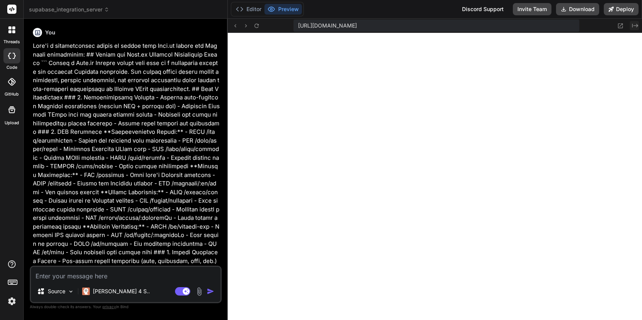
click at [634, 23] on icon "Created with Pixso." at bounding box center [635, 26] width 6 height 6
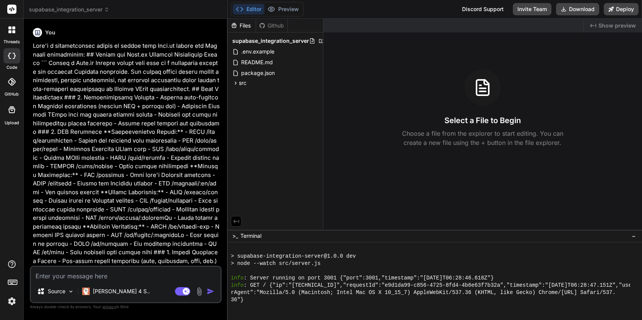
click at [634, 23] on span "Show preview" at bounding box center [617, 26] width 37 height 8
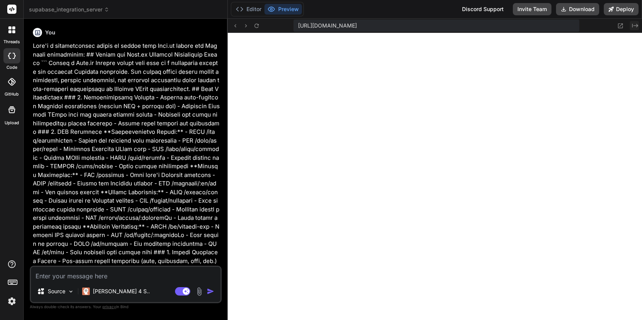
click at [638, 27] on icon "Created with Pixso." at bounding box center [635, 26] width 6 height 6
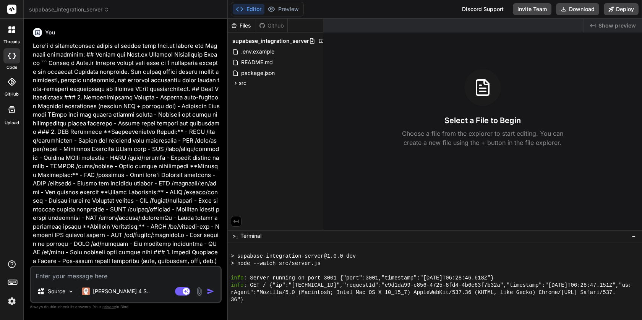
click at [174, 165] on p at bounding box center [126, 304] width 187 height 525
drag, startPoint x: 273, startPoint y: 92, endPoint x: 265, endPoint y: 93, distance: 8.9
click at [273, 92] on div "Files Github supabase_integration_server .env.example README.md package.json sr…" at bounding box center [276, 124] width 96 height 211
click at [290, 8] on button "Preview" at bounding box center [283, 9] width 37 height 11
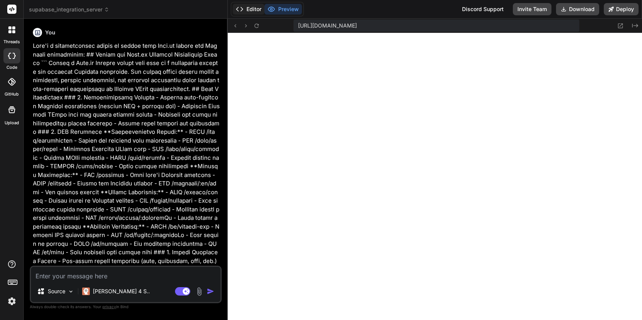
click at [262, 13] on button "Editor" at bounding box center [249, 9] width 32 height 11
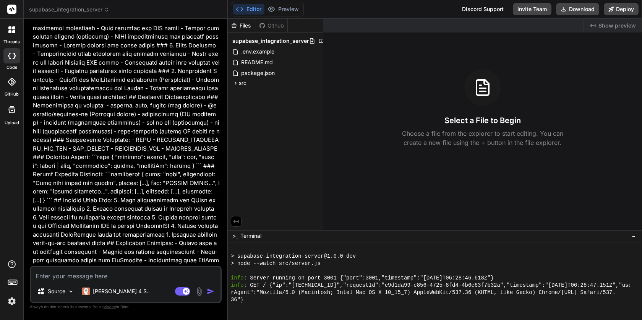
scroll to position [268, 0]
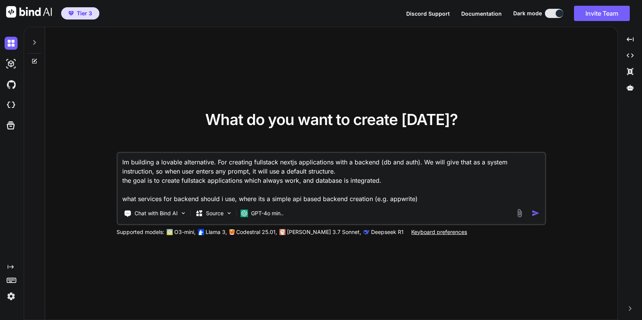
type textarea "x"
